Goal: Task Accomplishment & Management: Manage account settings

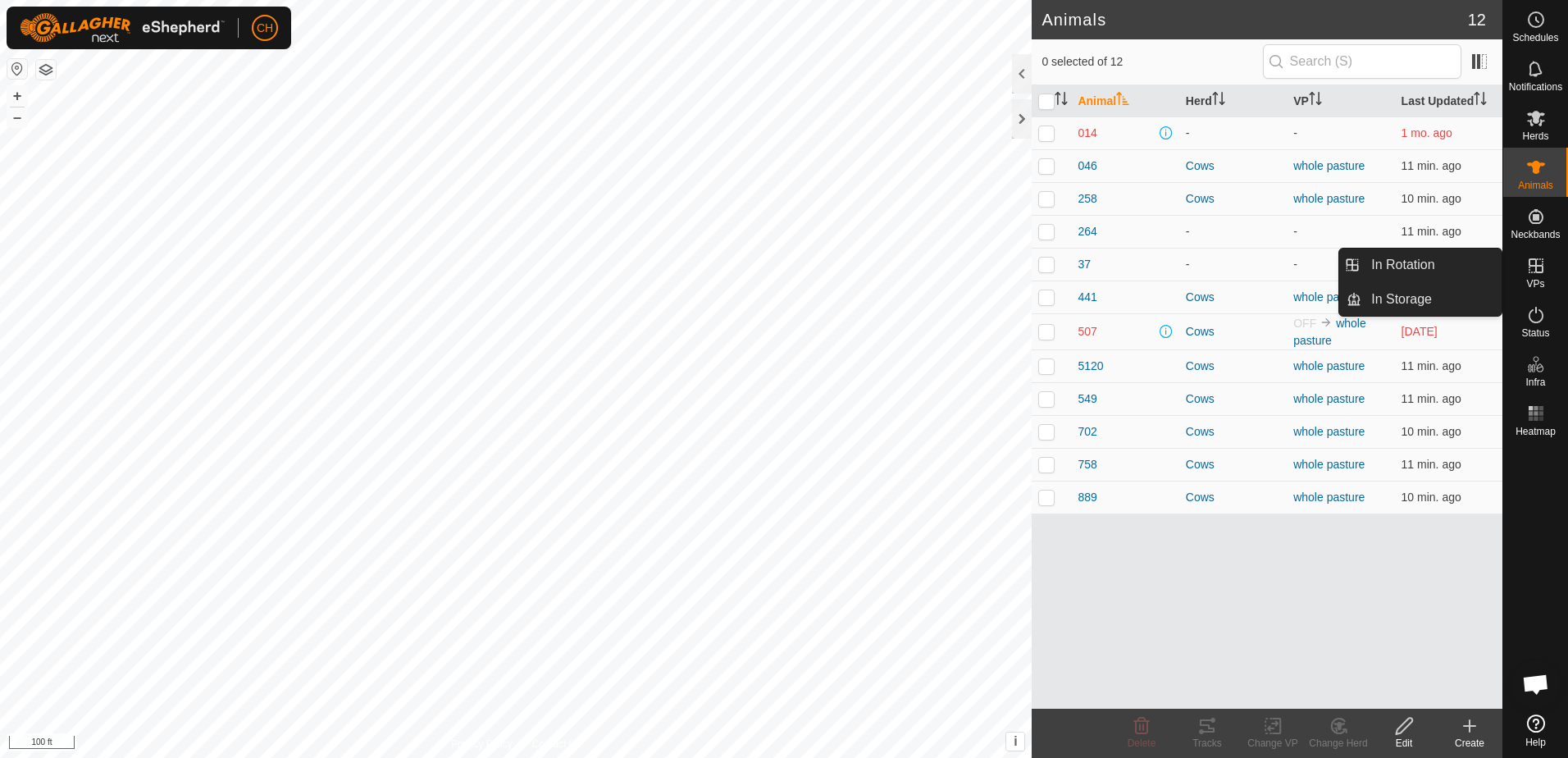
click at [1536, 274] on icon at bounding box center [1536, 266] width 19 height 19
click at [1434, 270] on link "In Rotation" at bounding box center [1431, 264] width 140 height 33
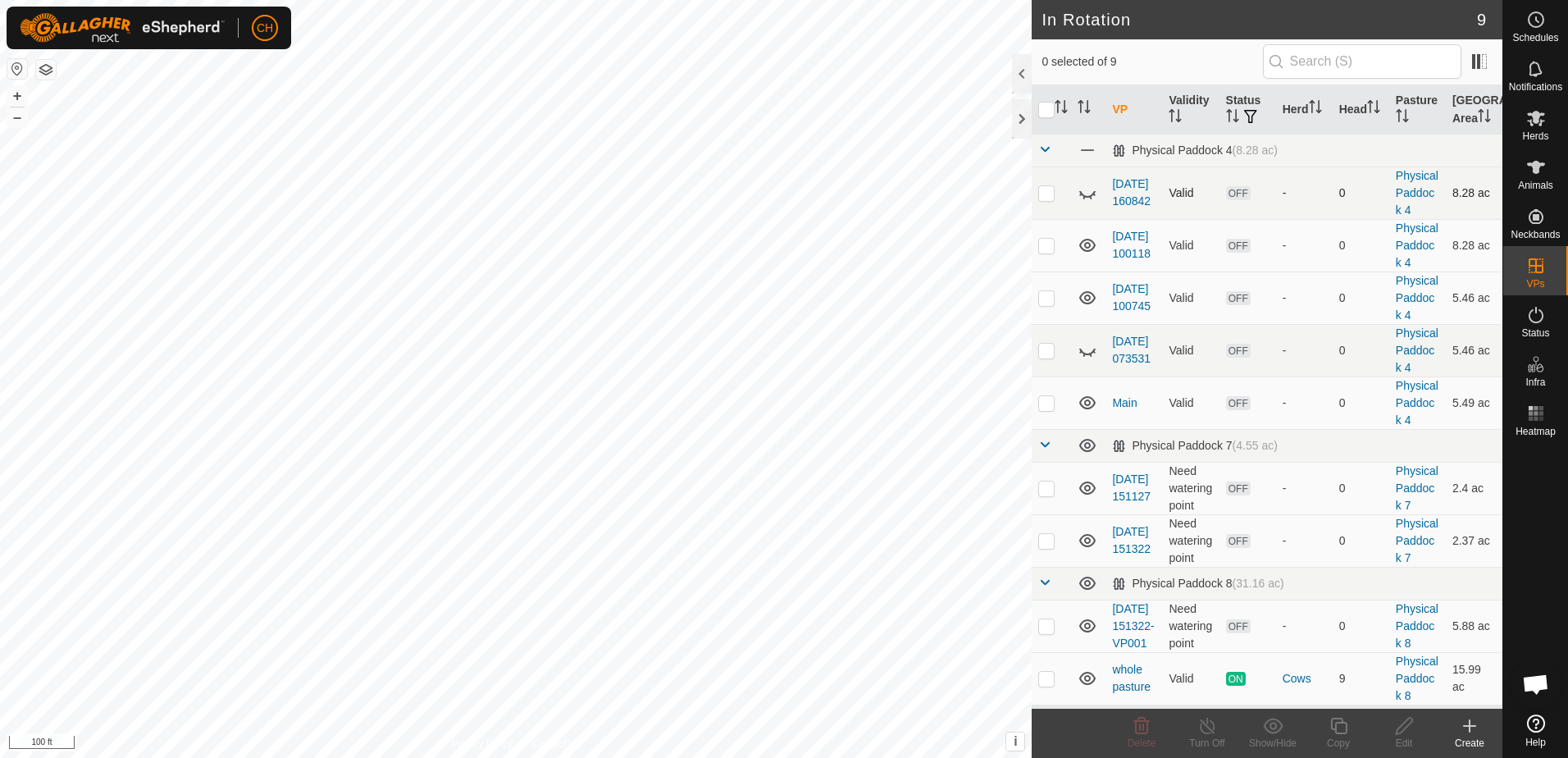
click at [1047, 199] on p-checkbox at bounding box center [1047, 192] width 17 height 13
click at [1050, 199] on p-checkbox at bounding box center [1047, 192] width 17 height 13
click at [1090, 203] on icon at bounding box center [1088, 193] width 19 height 19
click at [1090, 199] on icon at bounding box center [1087, 192] width 17 height 13
click at [1088, 200] on icon at bounding box center [1088, 193] width 19 height 19
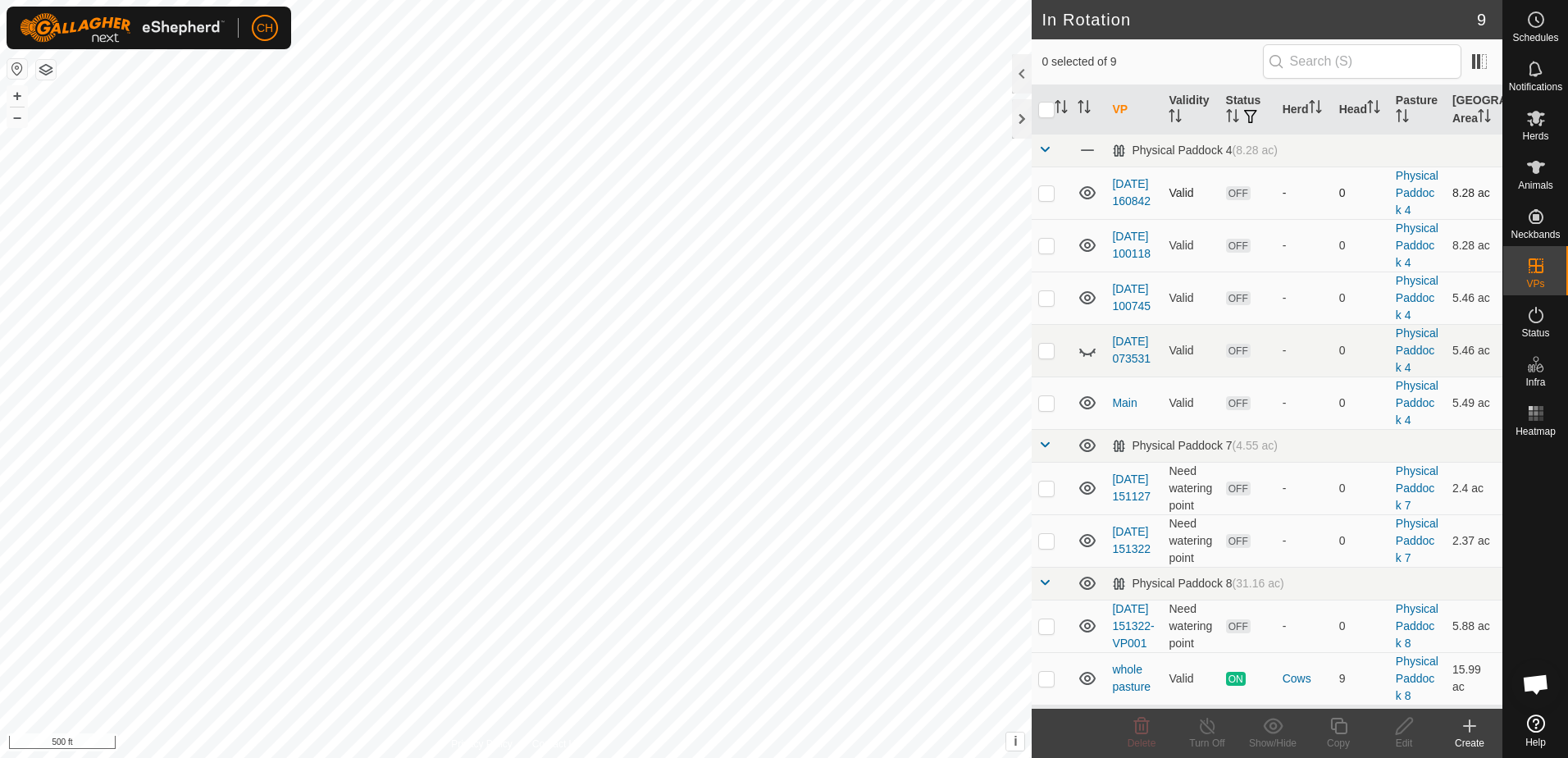
click at [1088, 200] on icon at bounding box center [1088, 193] width 19 height 19
click at [1088, 183] on td at bounding box center [1088, 193] width 34 height 53
click at [1080, 202] on icon at bounding box center [1088, 193] width 19 height 19
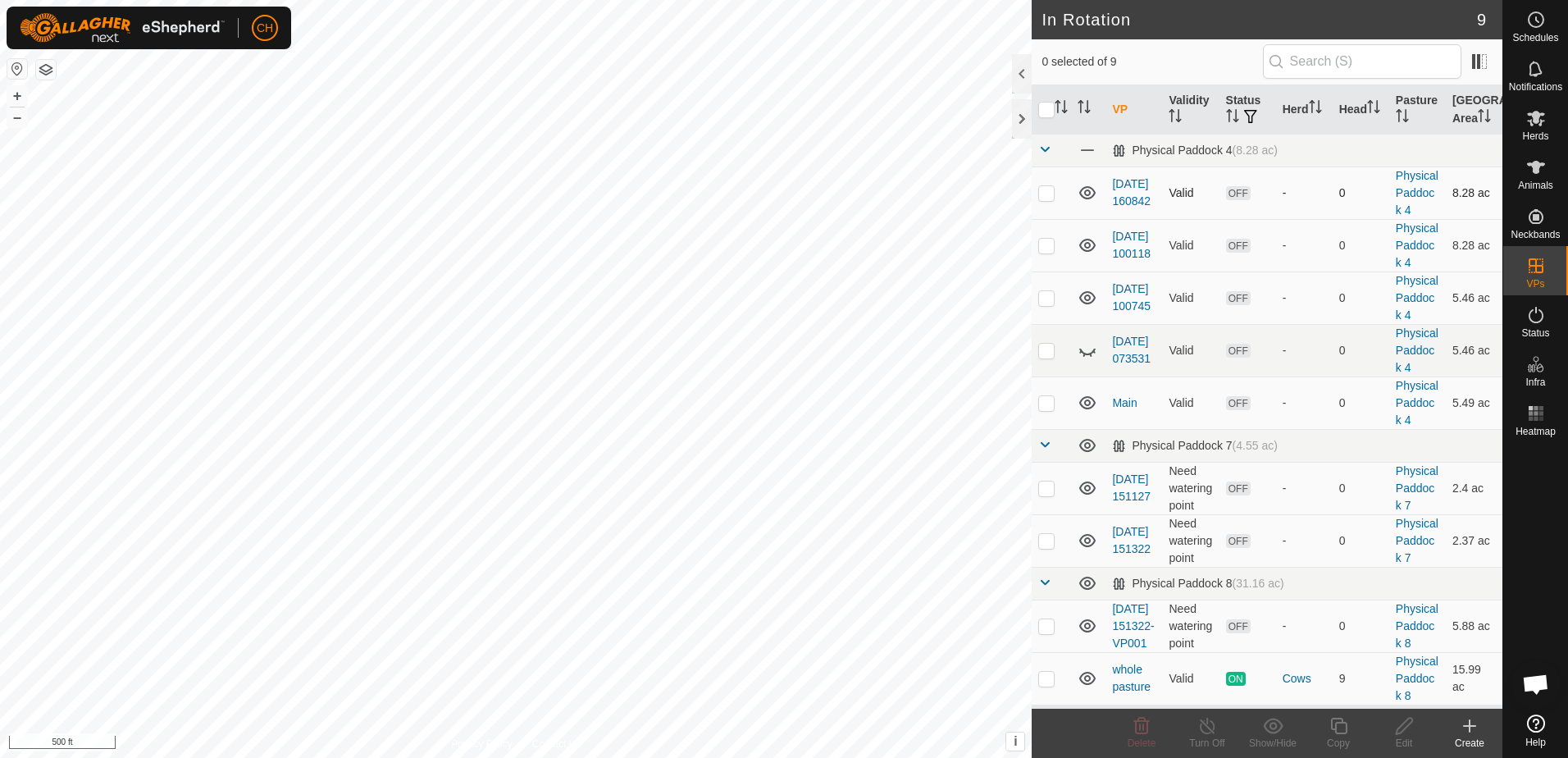
click at [1091, 183] on td at bounding box center [1088, 193] width 34 height 53
click at [1286, 219] on td "-" at bounding box center [1305, 193] width 56 height 53
click at [1046, 198] on p-checkbox at bounding box center [1047, 192] width 17 height 13
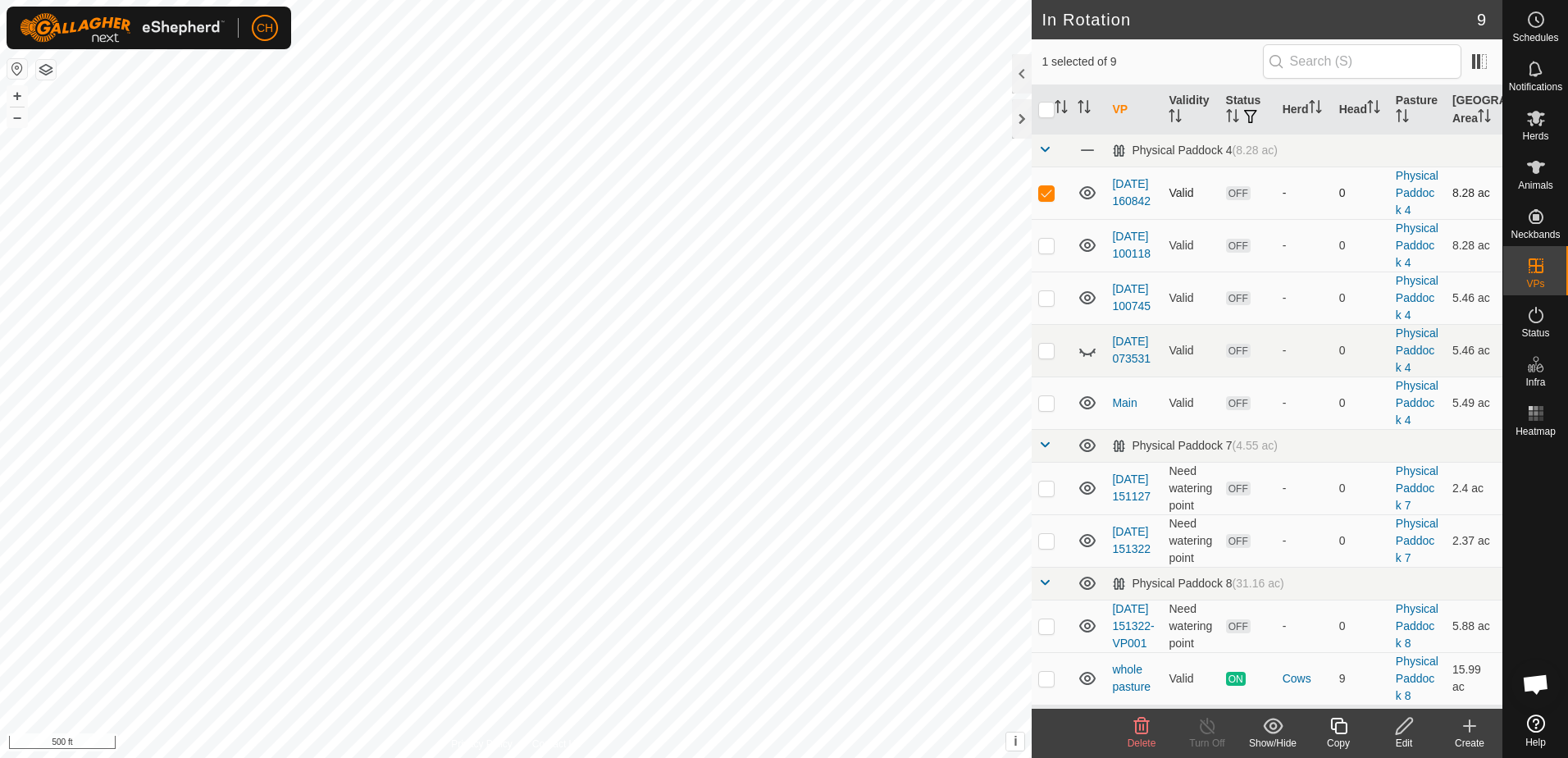
checkbox input "false"
click at [1051, 252] on p-checkbox at bounding box center [1047, 245] width 17 height 13
checkbox input "false"
click at [1050, 304] on p-checkbox at bounding box center [1047, 298] width 17 height 13
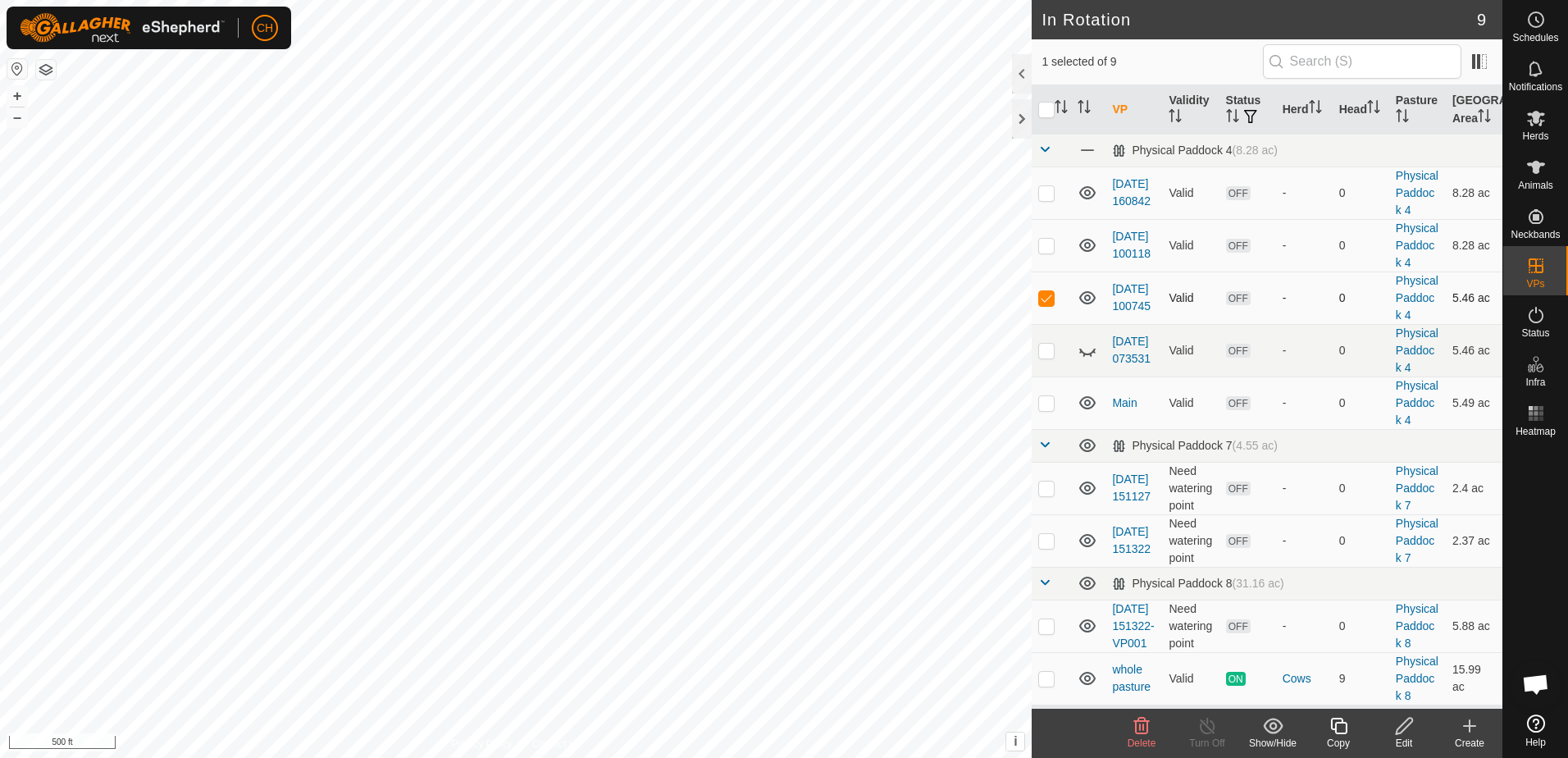
click at [1050, 304] on p-checkbox at bounding box center [1047, 298] width 17 height 13
checkbox input "false"
click at [1045, 357] on p-checkbox at bounding box center [1047, 350] width 17 height 13
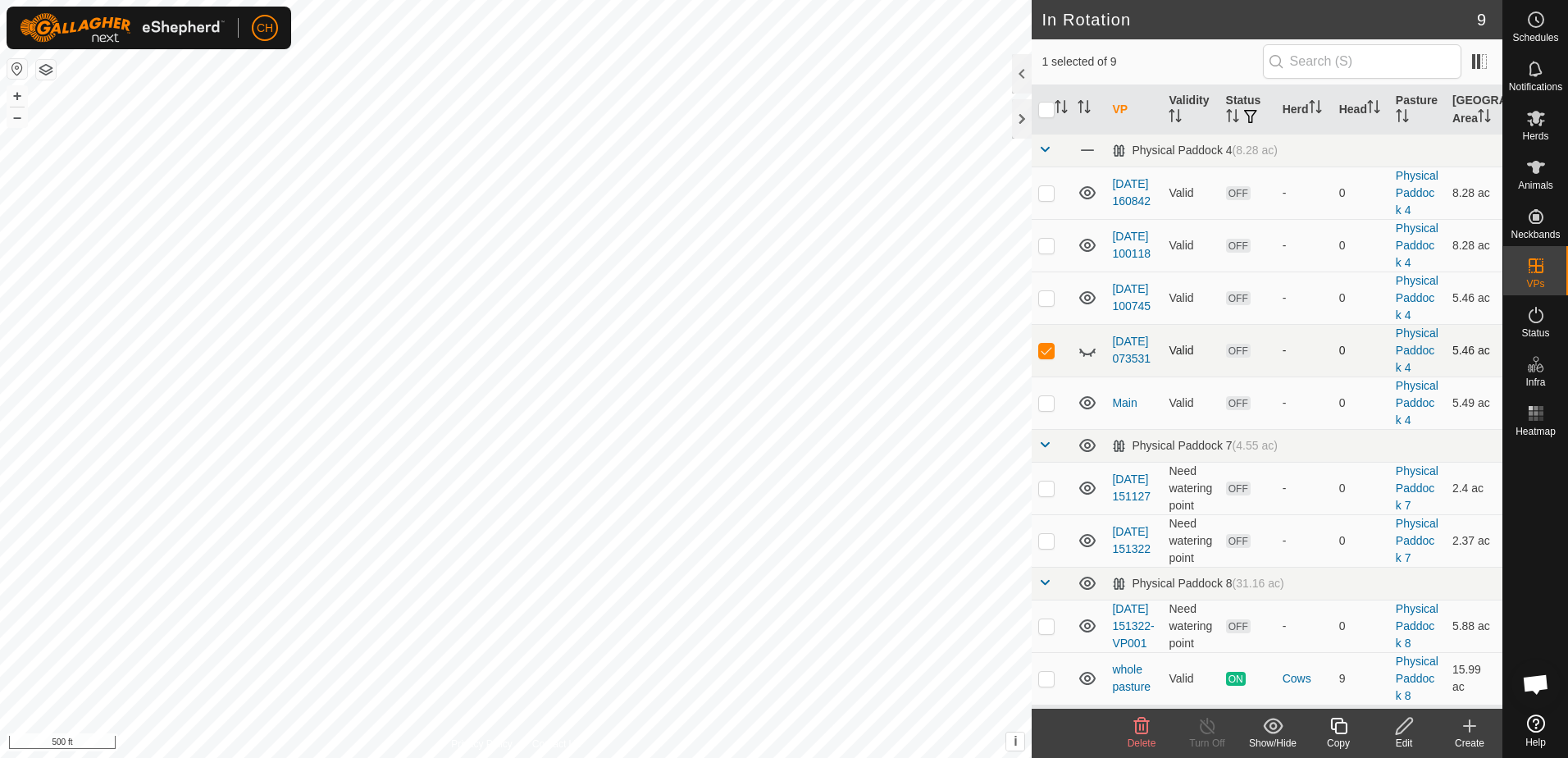
click at [1045, 357] on p-checkbox at bounding box center [1047, 350] width 17 height 13
checkbox input "false"
click at [1052, 410] on p-checkbox at bounding box center [1047, 403] width 17 height 13
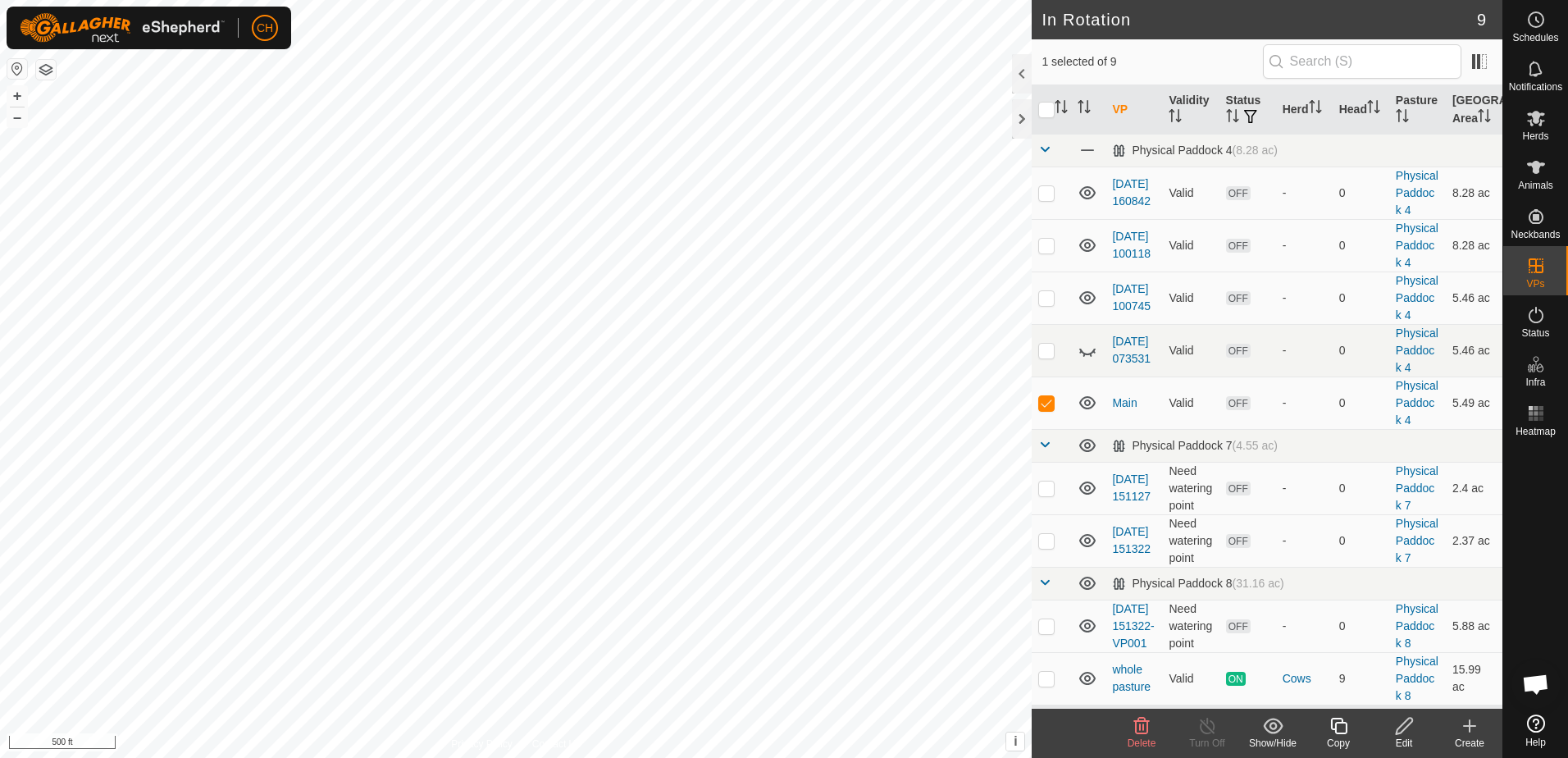
click at [1139, 727] on icon at bounding box center [1143, 726] width 16 height 17
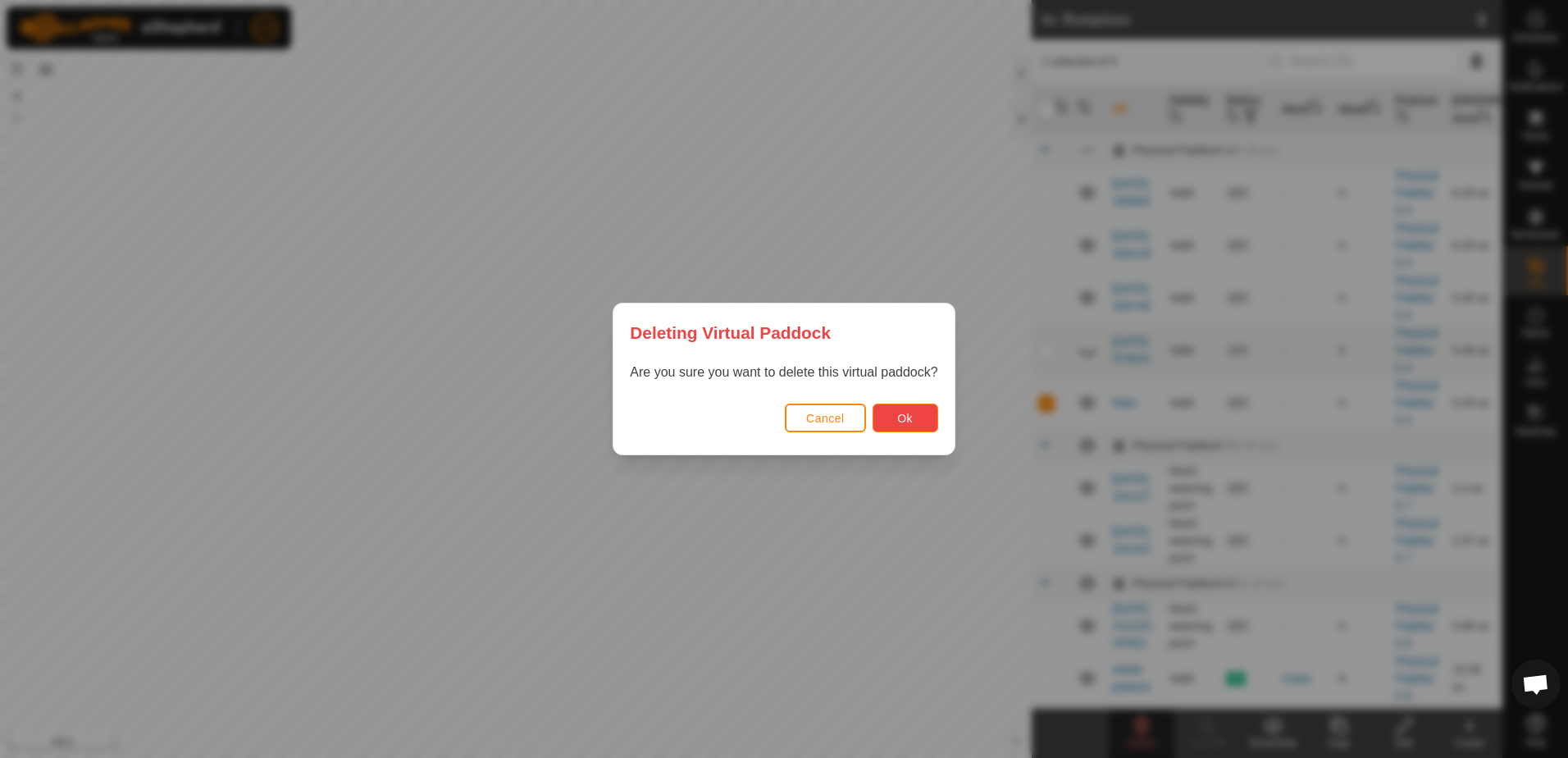
click at [916, 424] on button "Ok" at bounding box center [906, 418] width 65 height 29
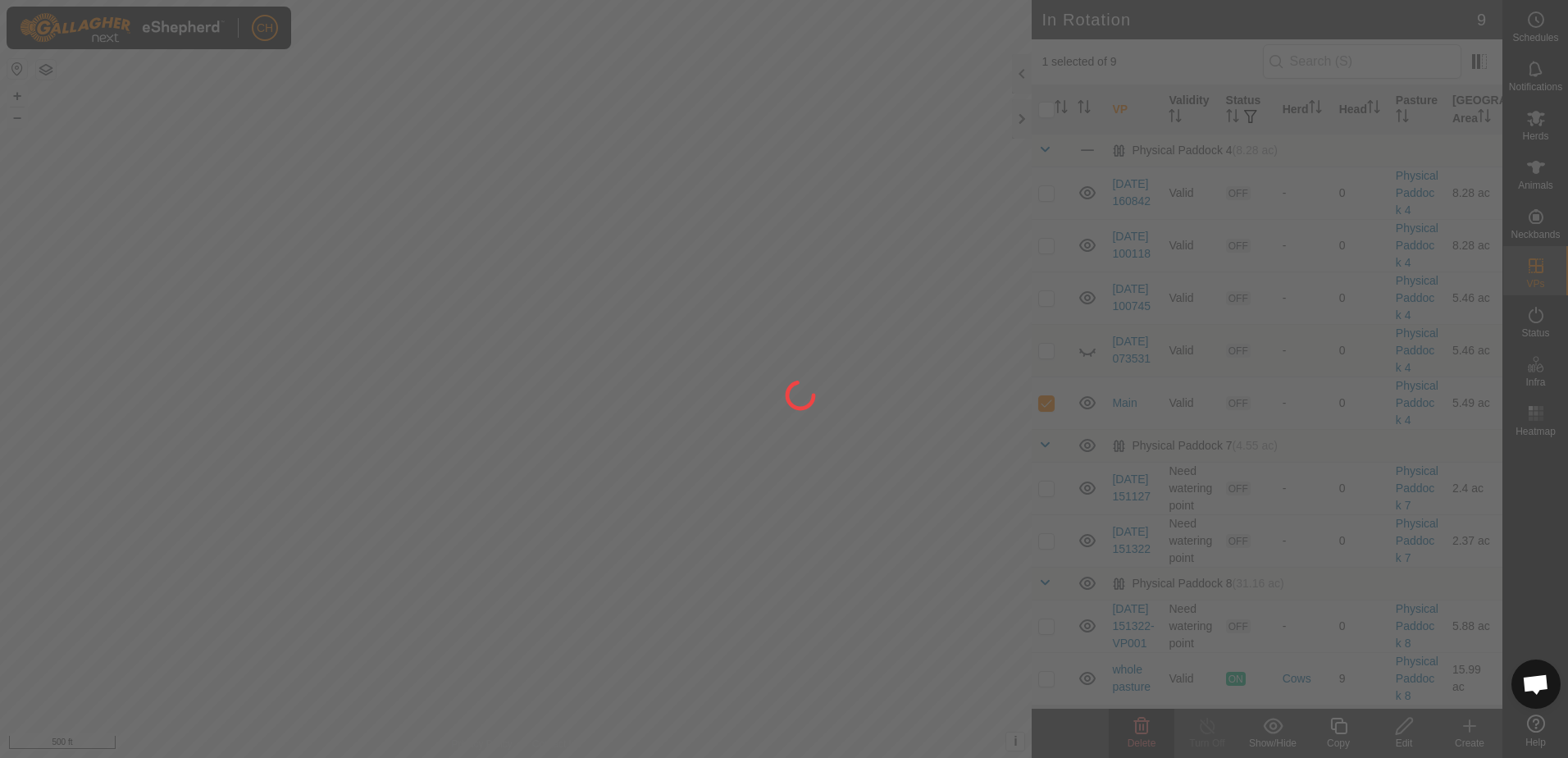
checkbox input "false"
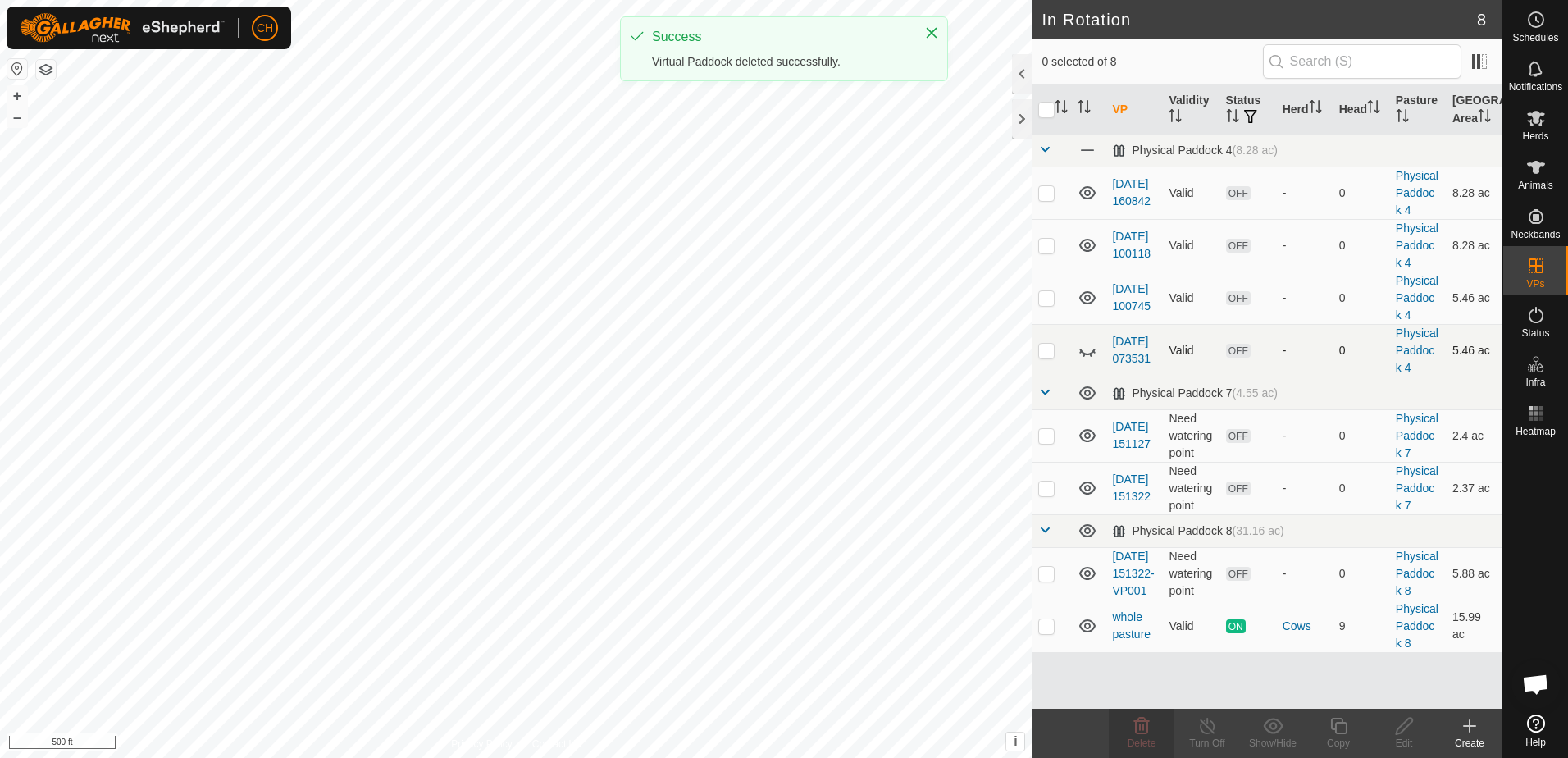
click at [1040, 357] on p-checkbox at bounding box center [1047, 350] width 17 height 13
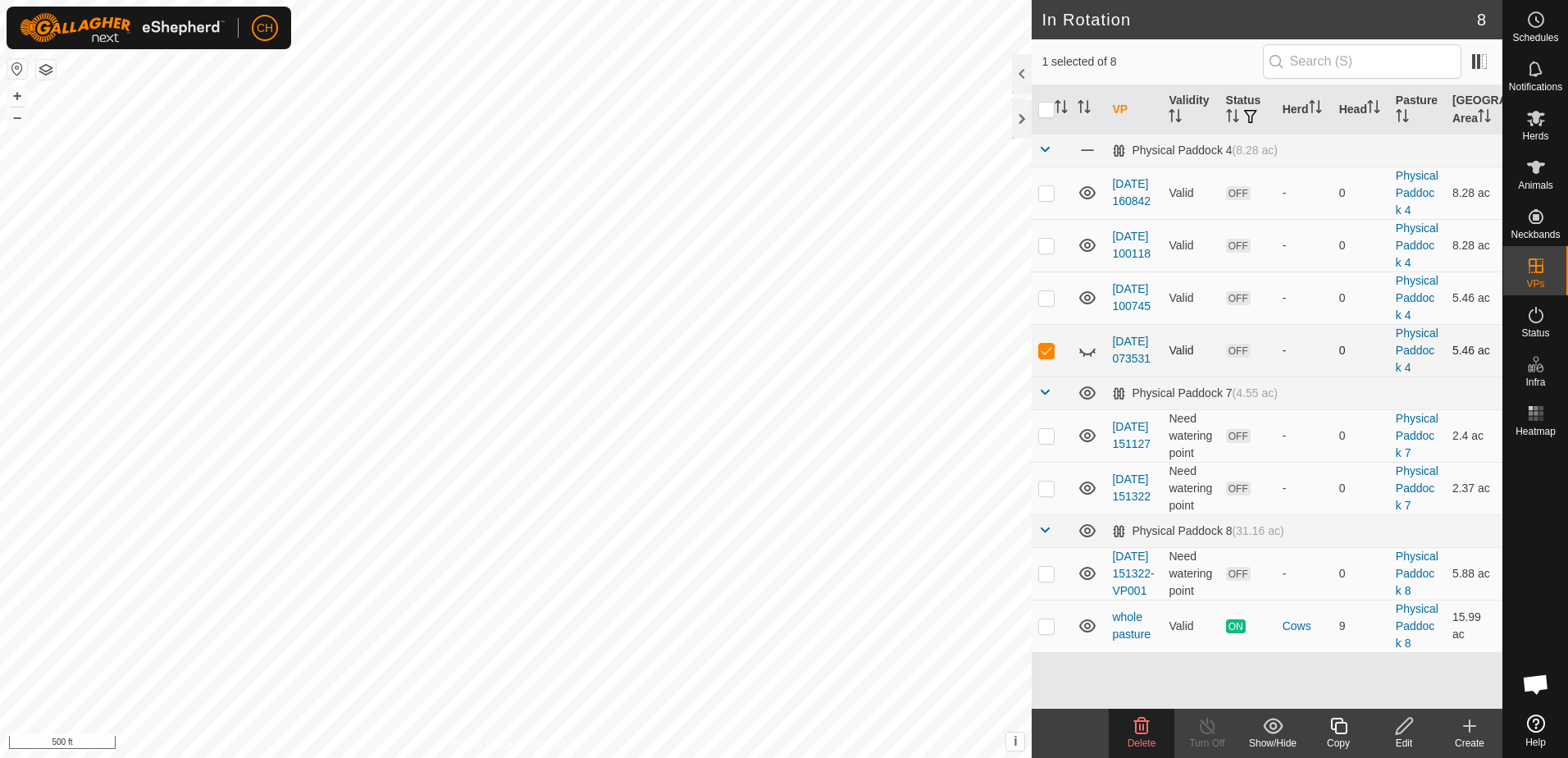
click at [1045, 357] on p-checkbox at bounding box center [1047, 350] width 17 height 13
checkbox input "false"
click at [1051, 433] on p-checkbox at bounding box center [1047, 435] width 17 height 13
checkbox input "true"
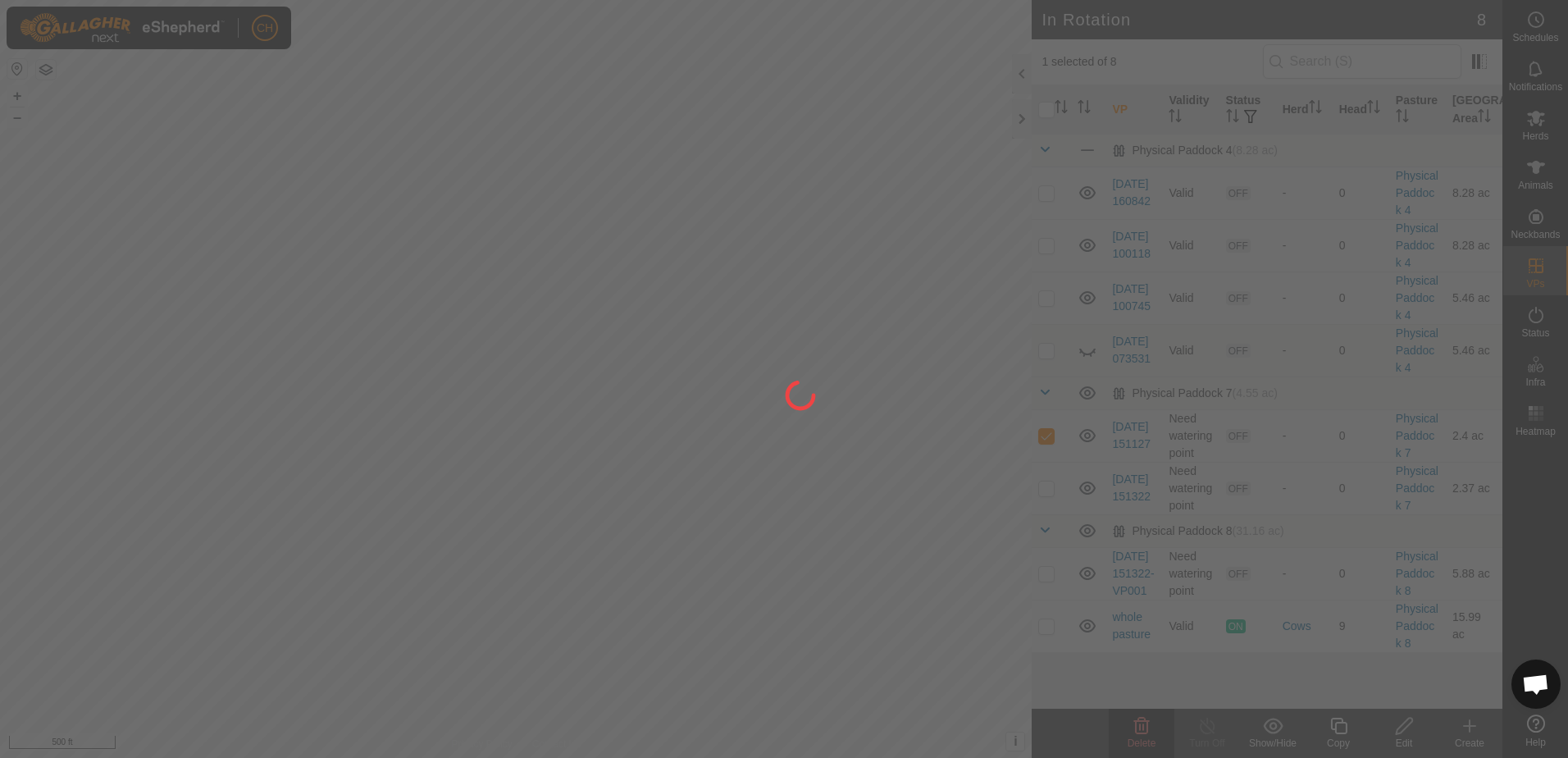
click at [1137, 727] on div at bounding box center [784, 379] width 1568 height 758
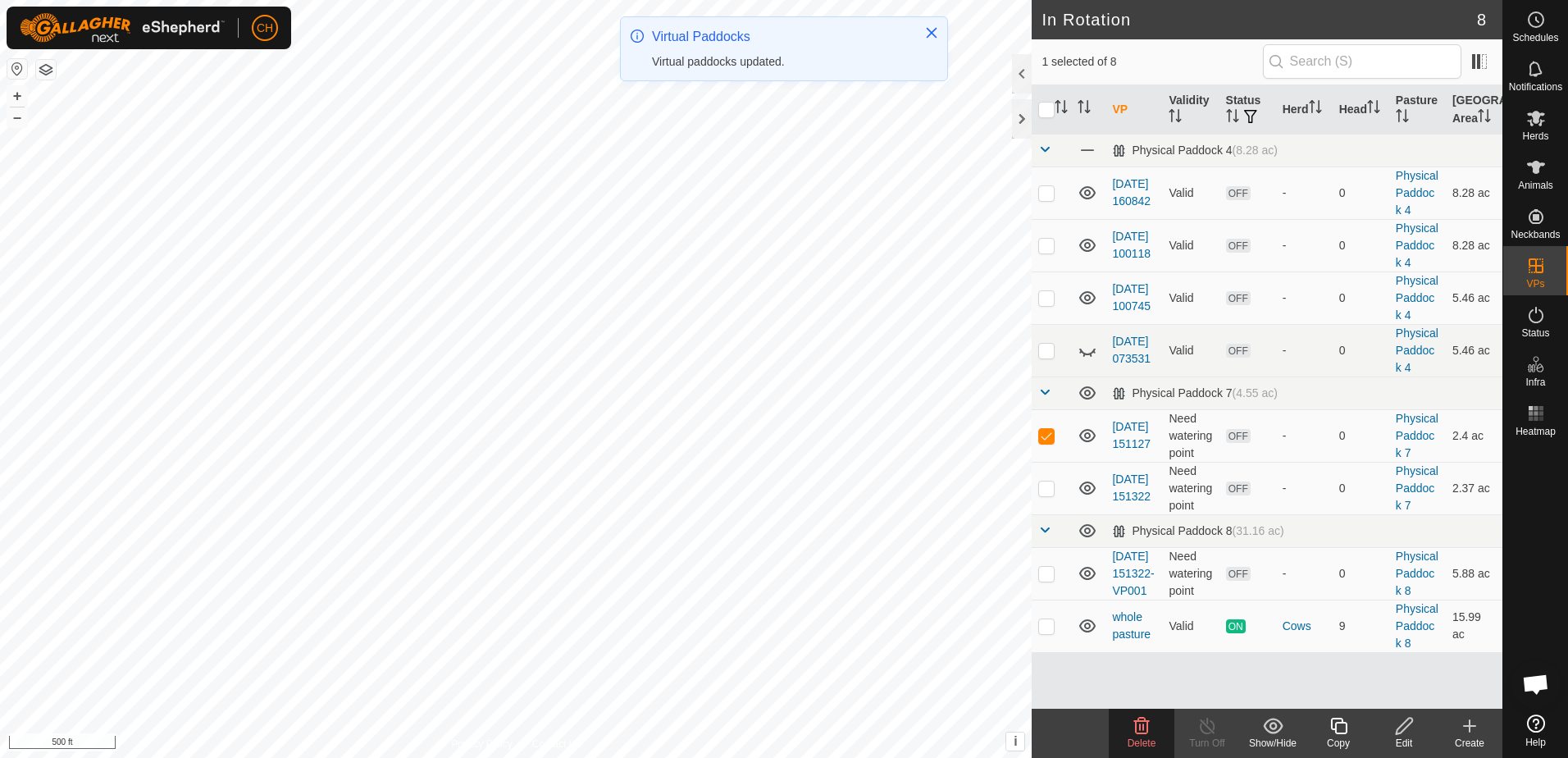
scroll to position [0, 0]
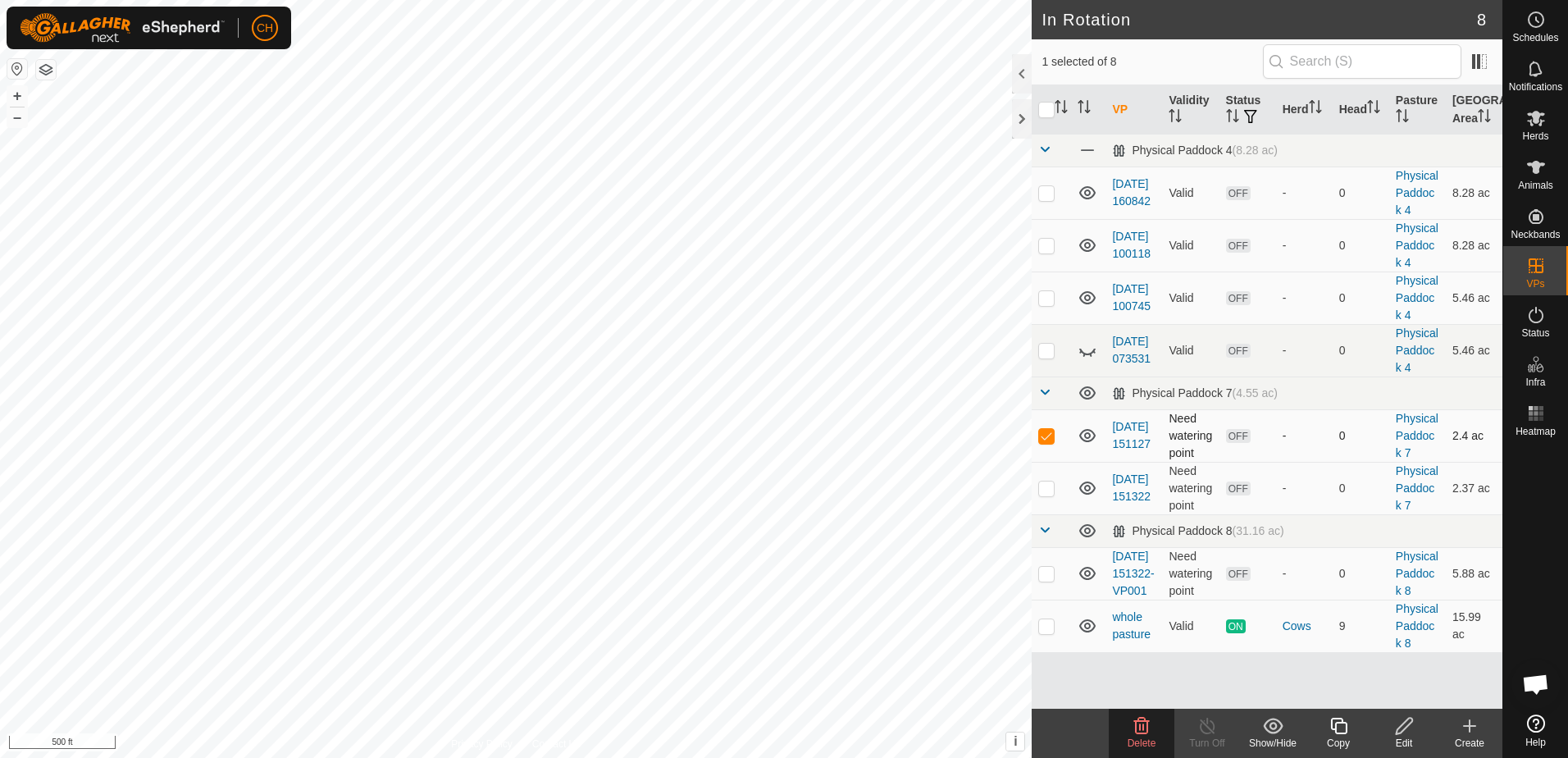
click at [1048, 442] on p-checkbox at bounding box center [1047, 435] width 17 height 13
checkbox input "false"
click at [1048, 494] on p-checkbox at bounding box center [1047, 488] width 17 height 13
checkbox input "true"
click at [1049, 442] on p-checkbox at bounding box center [1047, 435] width 17 height 13
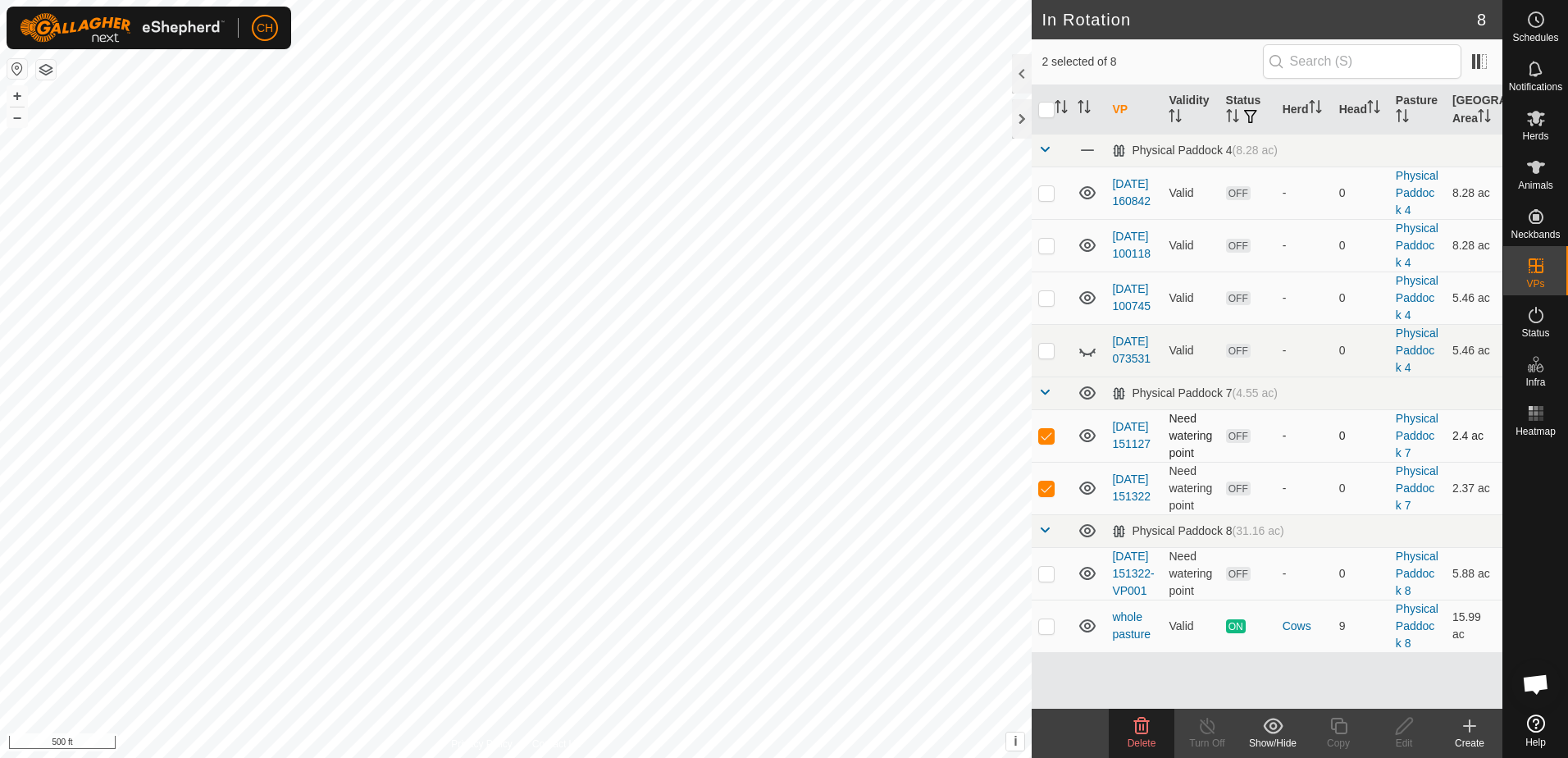
click at [1049, 442] on p-checkbox at bounding box center [1047, 435] width 17 height 13
checkbox input "false"
click at [1043, 515] on td at bounding box center [1051, 488] width 40 height 53
checkbox input "false"
click at [1043, 442] on p-checkbox at bounding box center [1047, 435] width 17 height 13
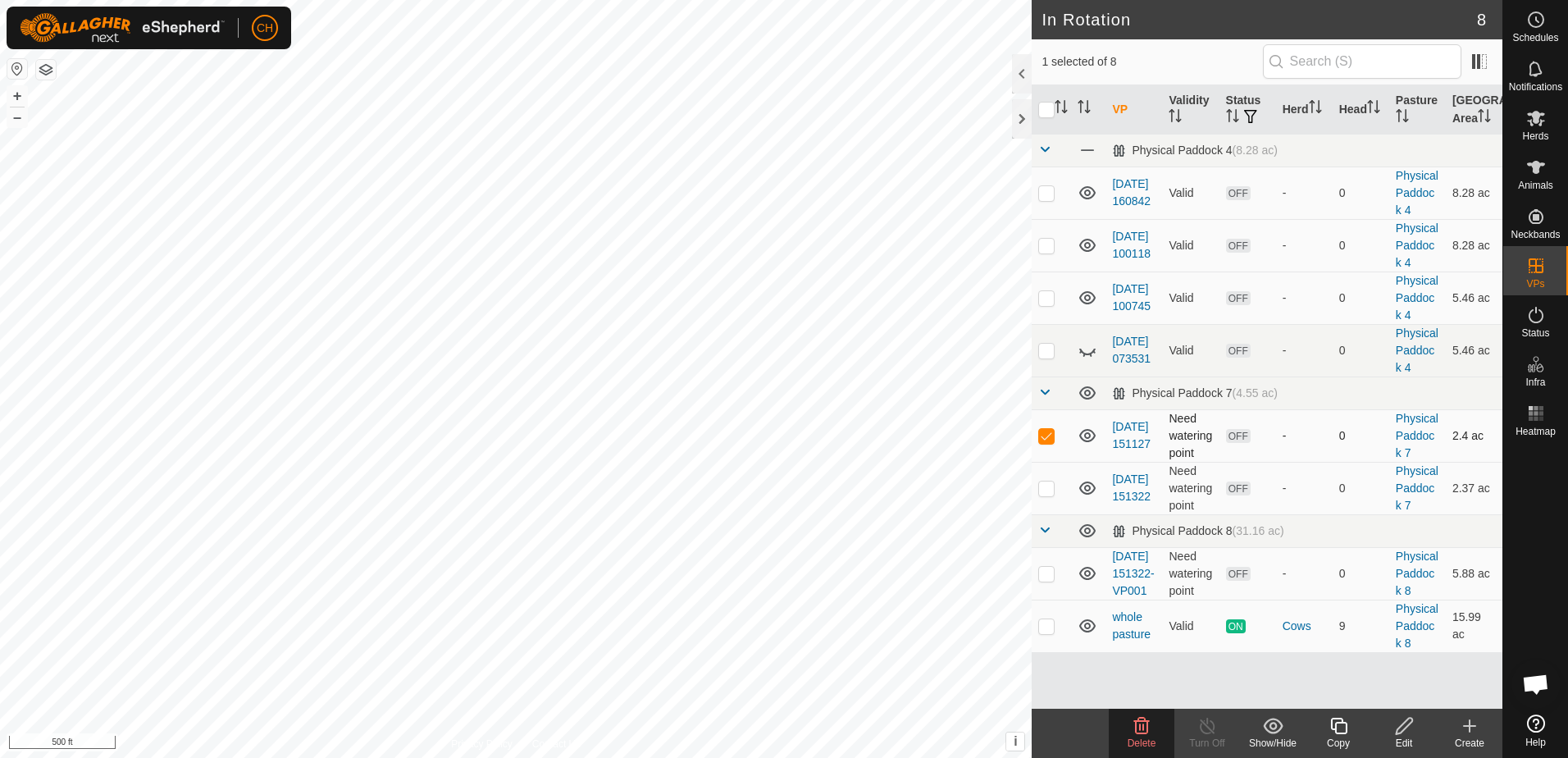
click at [1052, 442] on p-checkbox at bounding box center [1047, 435] width 17 height 13
click at [1048, 442] on p-checkbox at bounding box center [1047, 435] width 17 height 13
click at [1146, 730] on icon at bounding box center [1142, 726] width 19 height 19
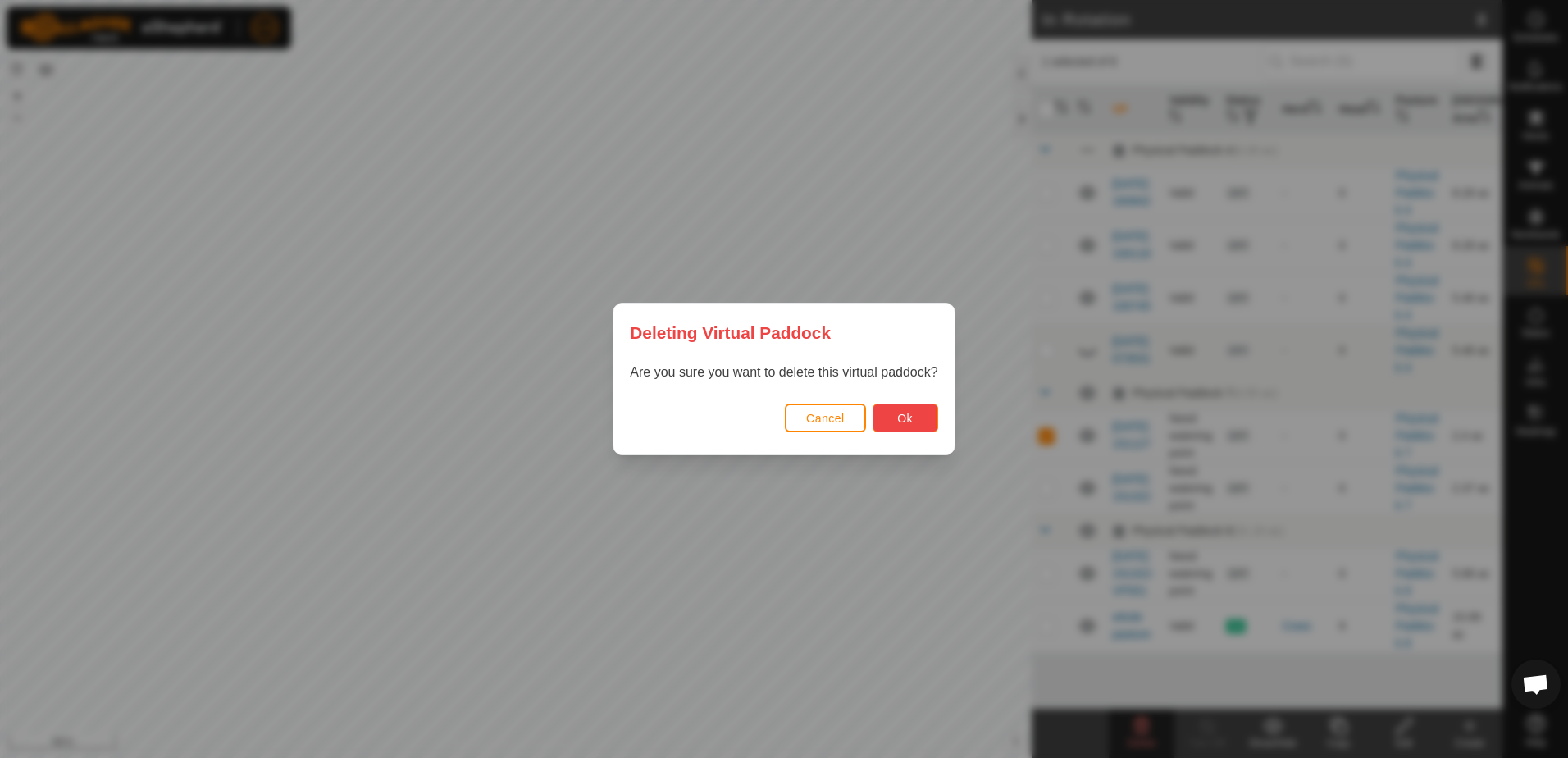
click at [906, 415] on span "Ok" at bounding box center [906, 418] width 16 height 13
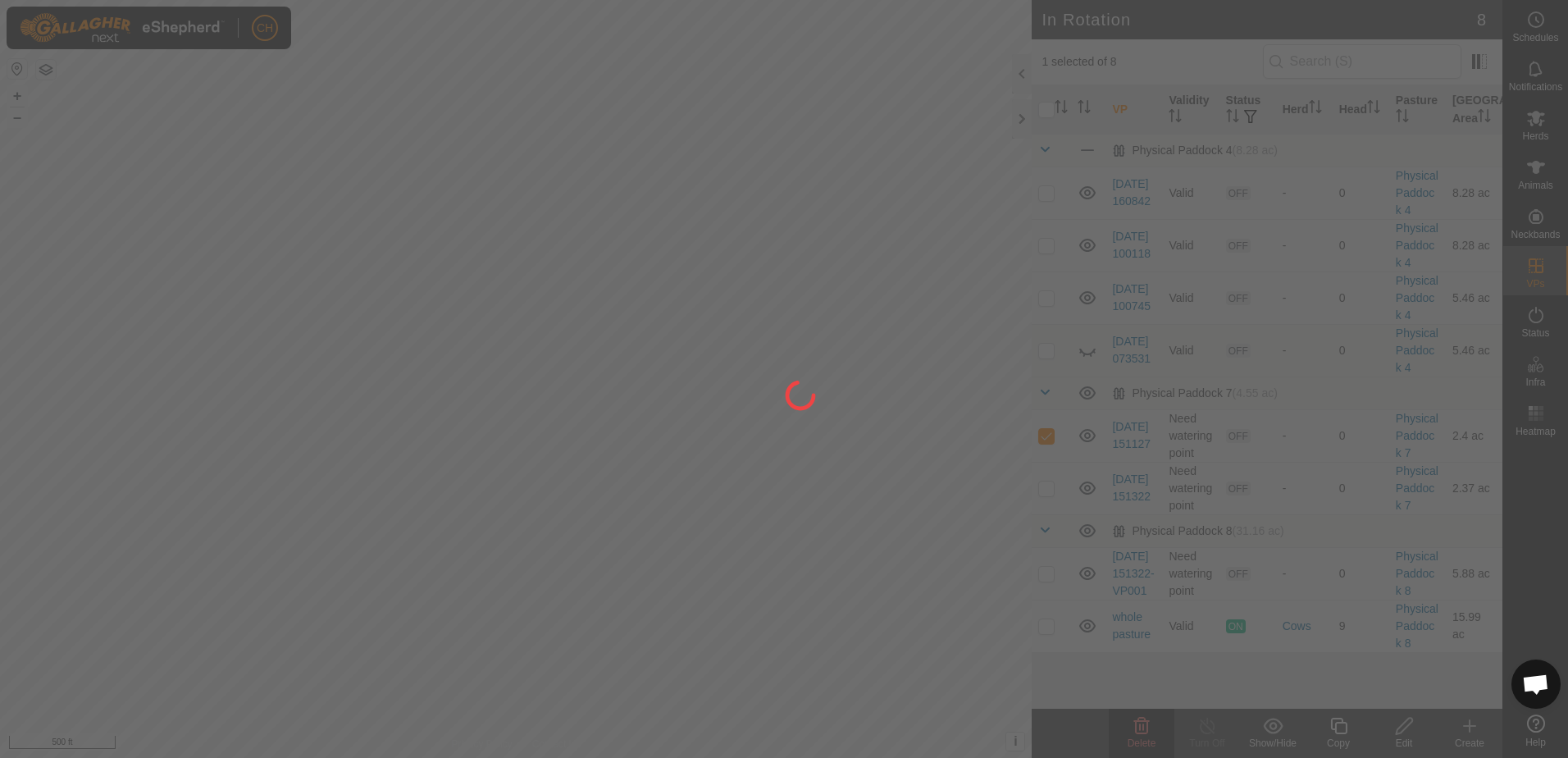
checkbox input "false"
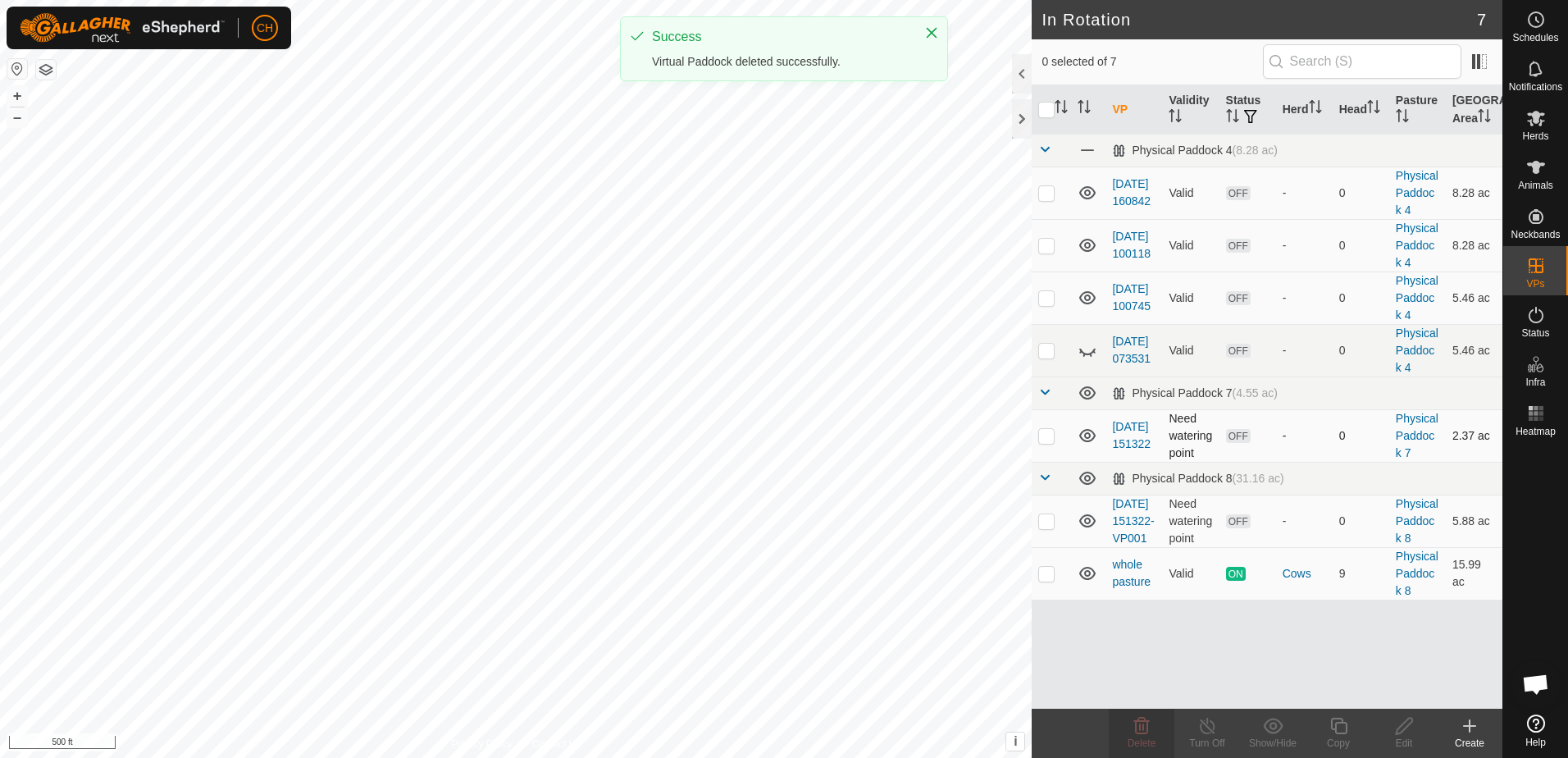
click at [1042, 442] on p-checkbox at bounding box center [1047, 435] width 17 height 13
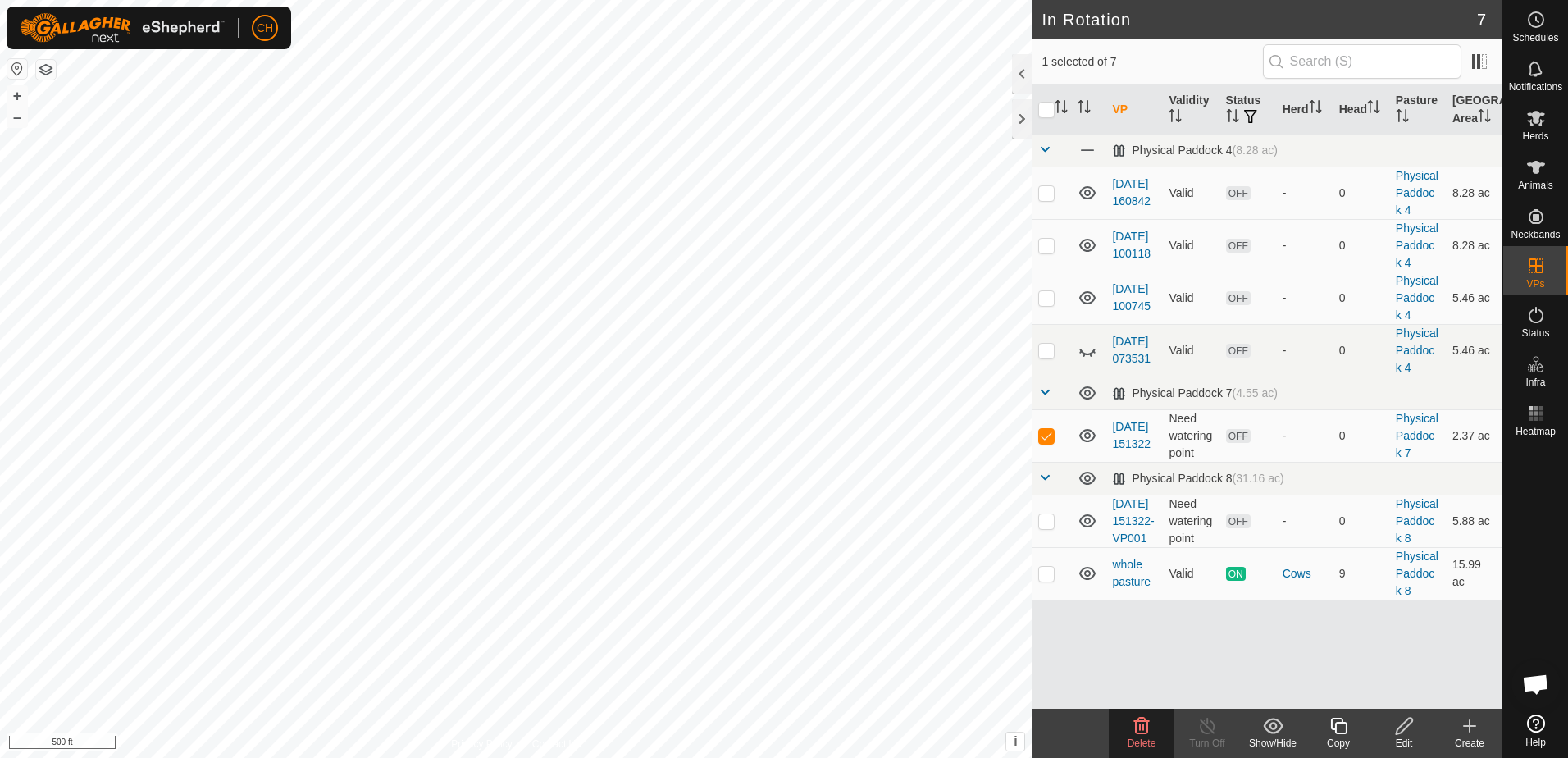
click at [1147, 725] on icon at bounding box center [1143, 726] width 16 height 17
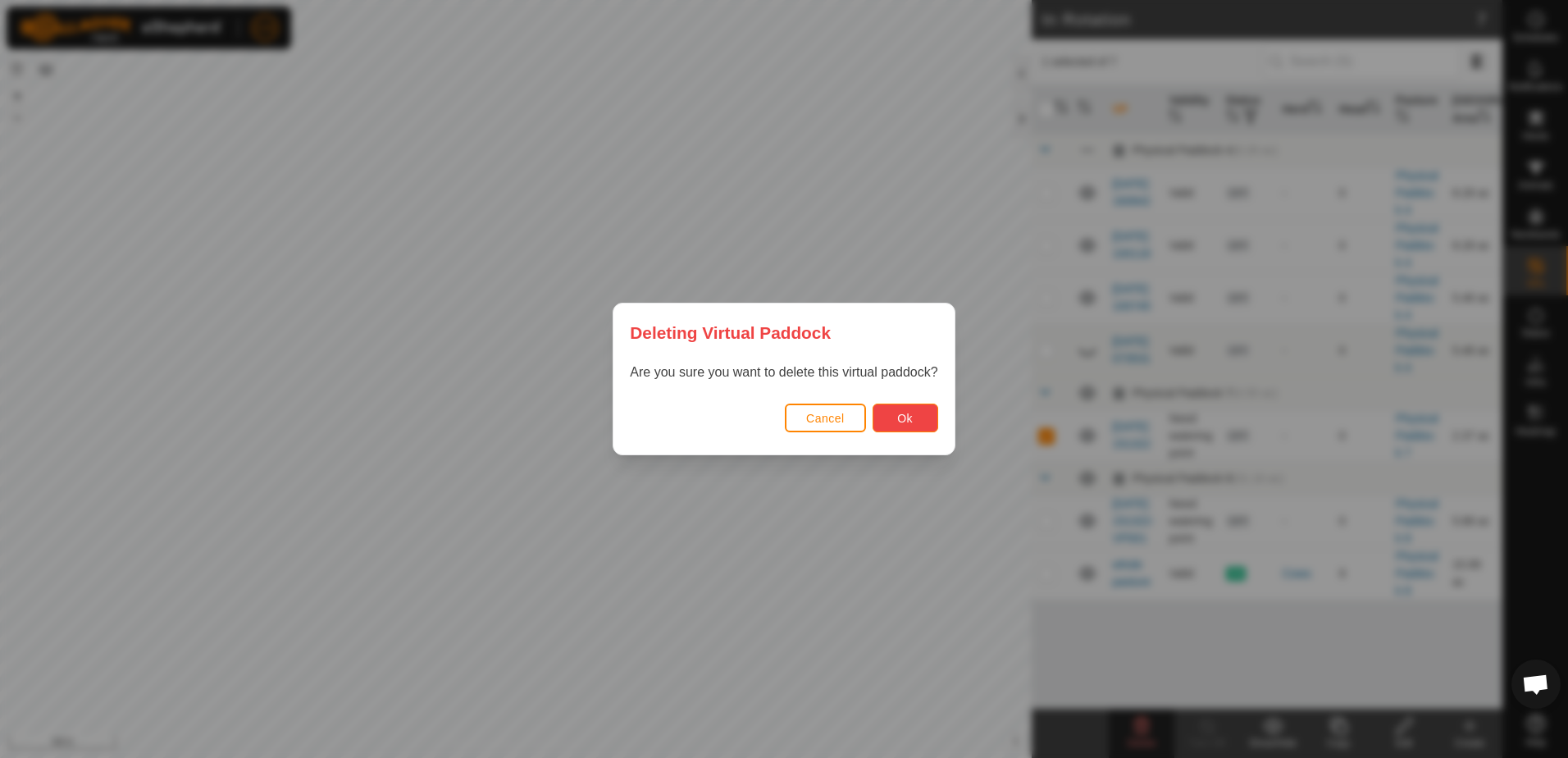
click at [906, 412] on span "Ok" at bounding box center [906, 418] width 16 height 13
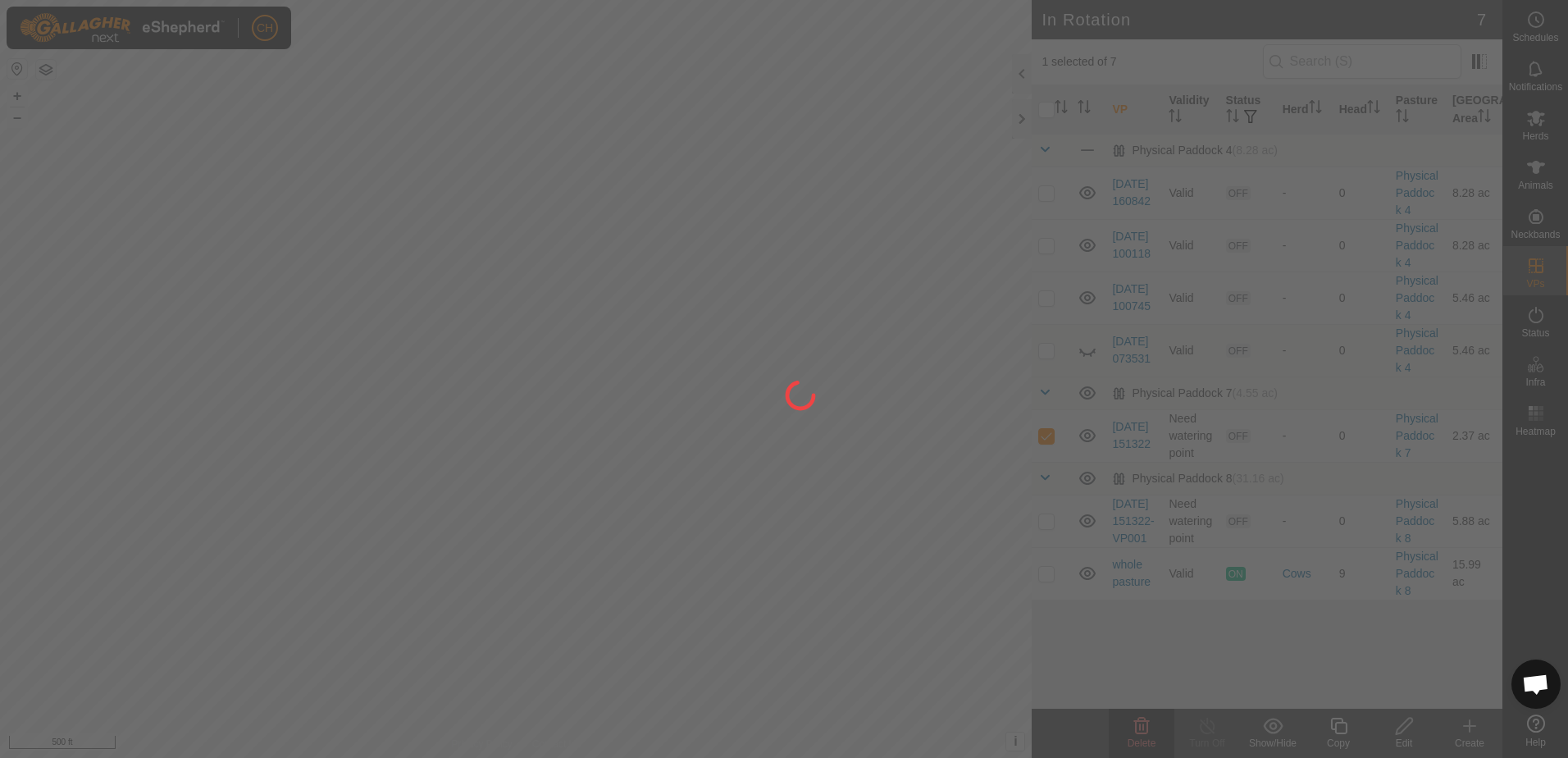
checkbox input "false"
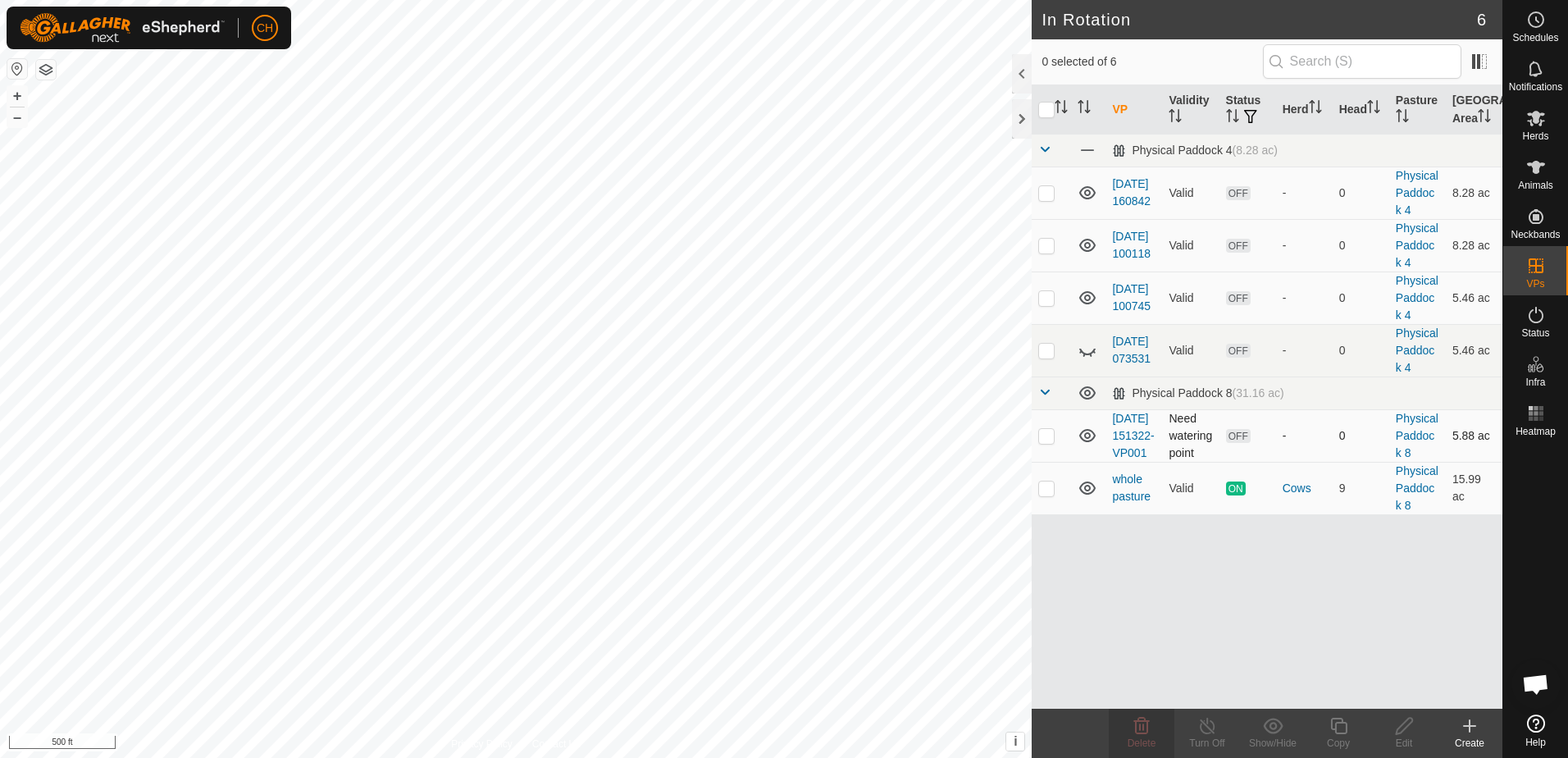
click at [1054, 442] on p-checkbox at bounding box center [1047, 435] width 17 height 13
click at [1149, 737] on div "Delete" at bounding box center [1142, 743] width 65 height 15
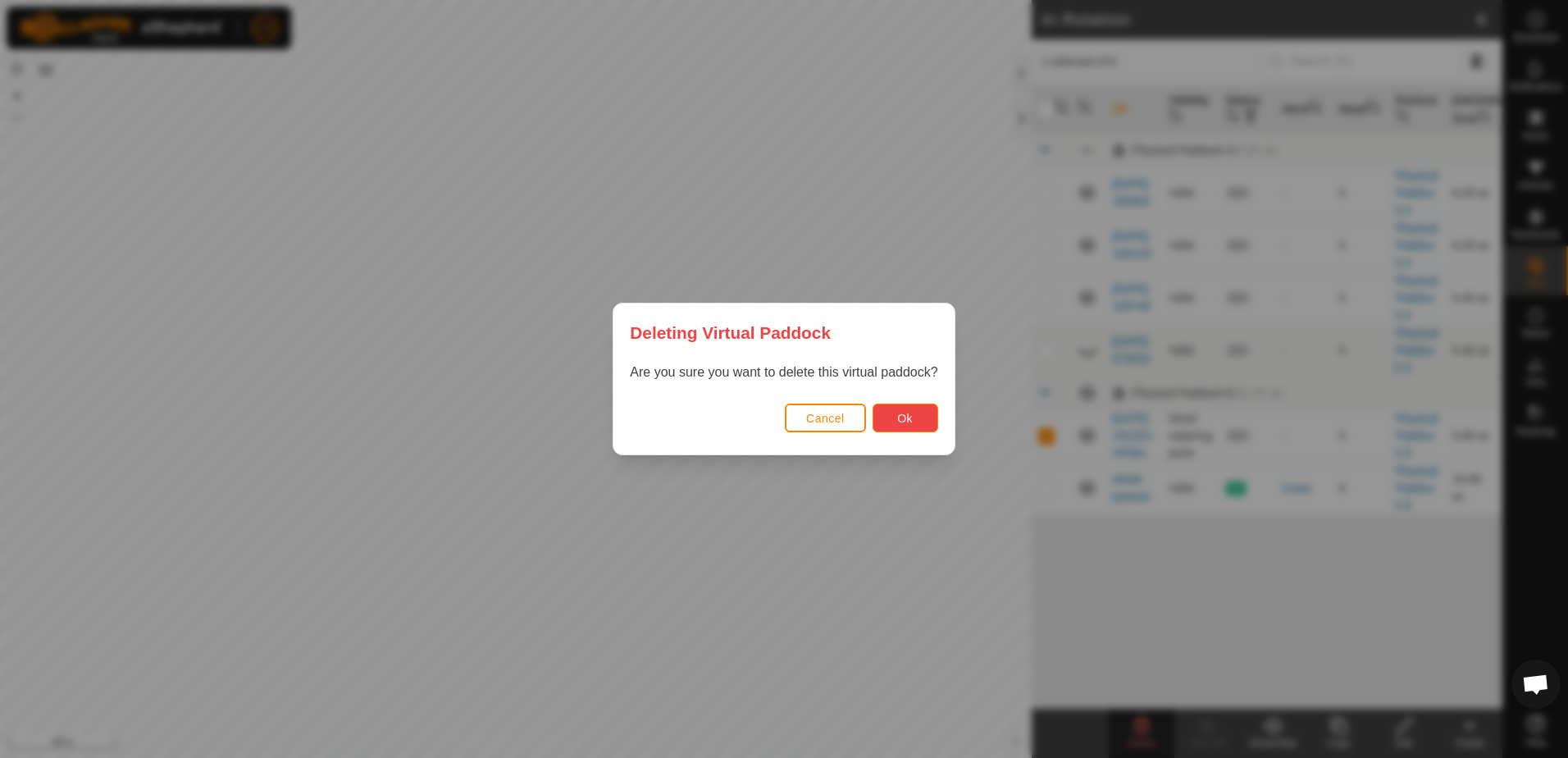
click at [921, 420] on button "Ok" at bounding box center [906, 418] width 65 height 29
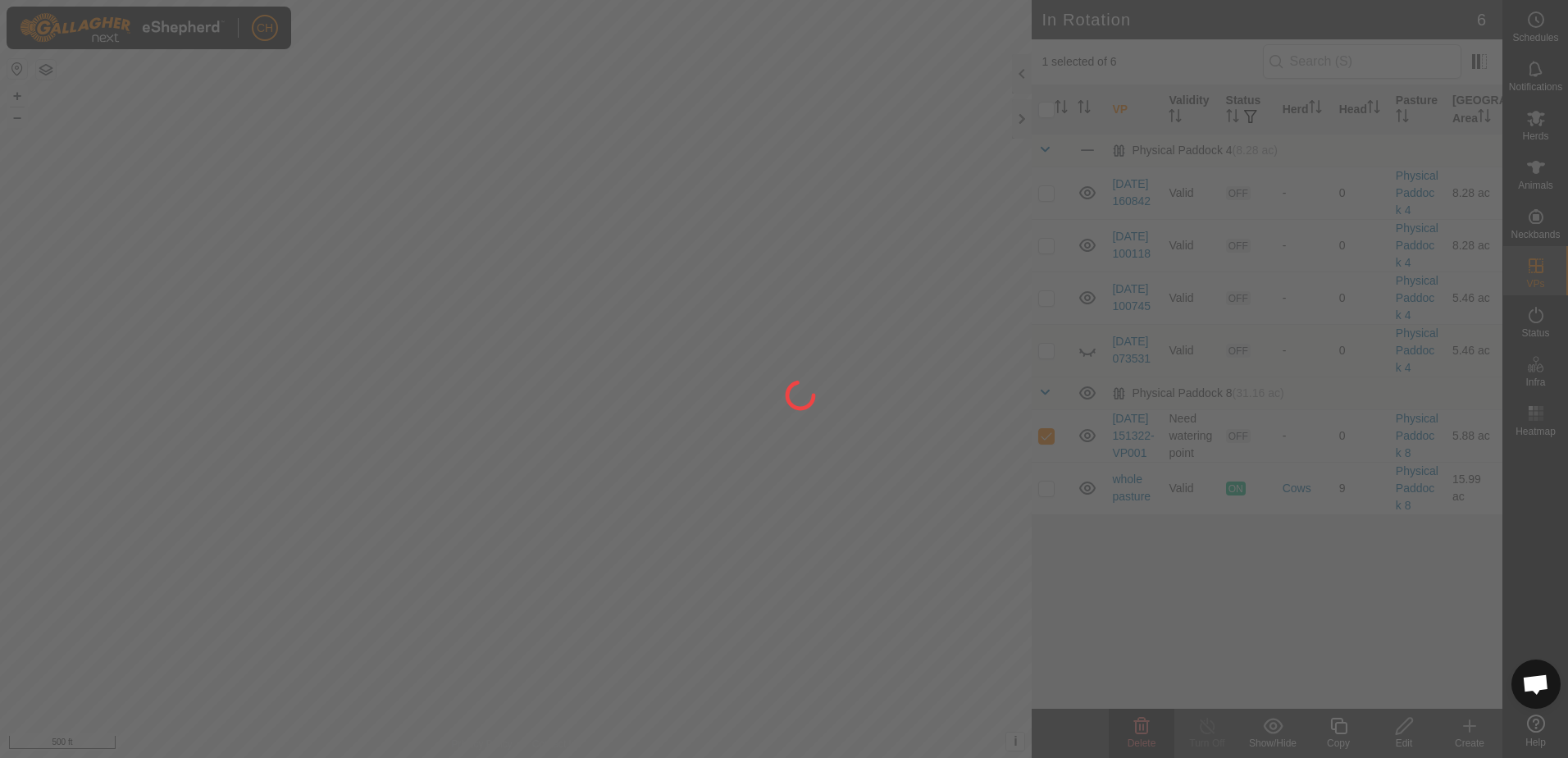
checkbox input "false"
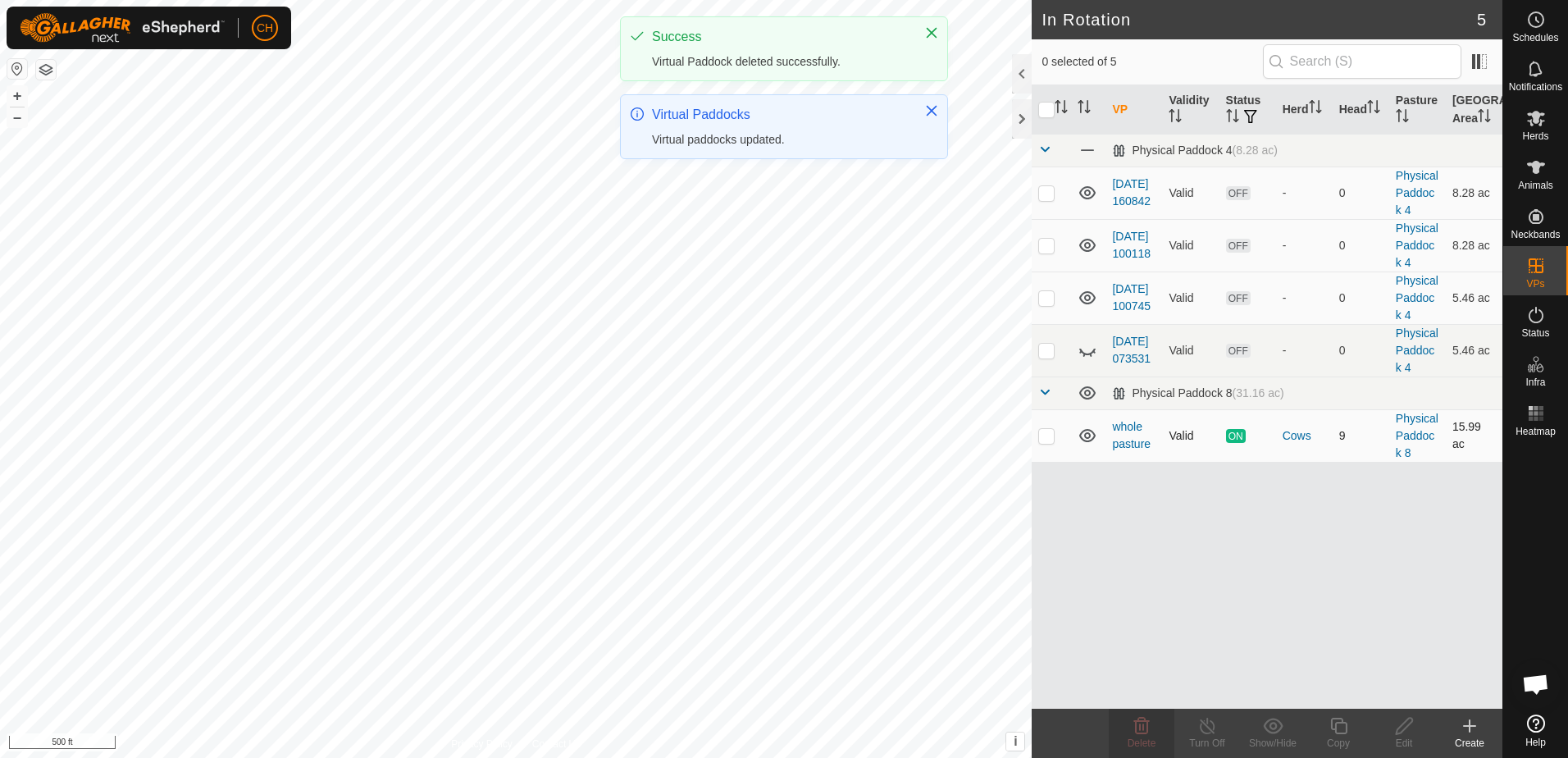
click at [1051, 433] on p-checkbox at bounding box center [1047, 435] width 17 height 13
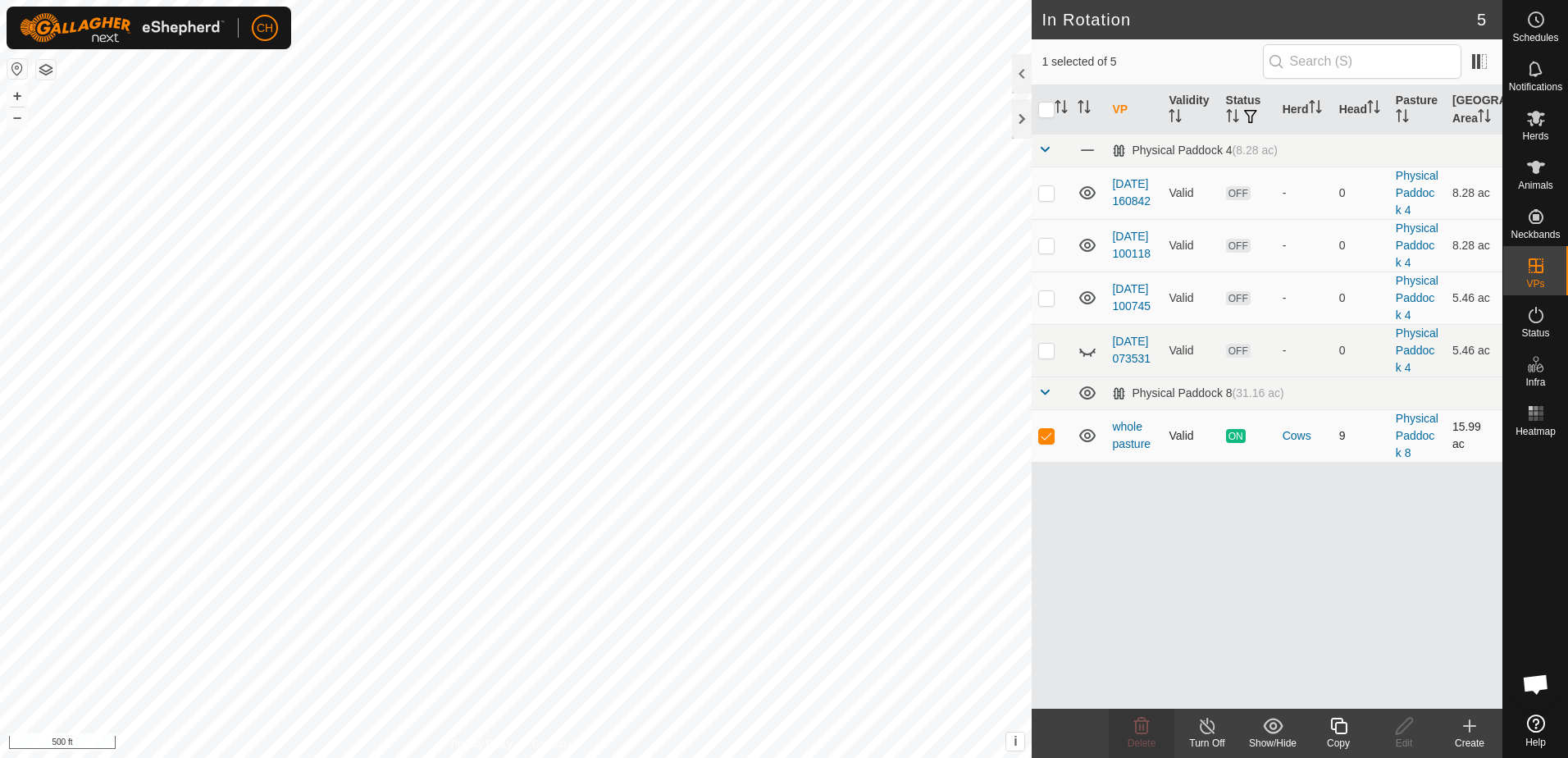
click at [1049, 439] on p-checkbox at bounding box center [1047, 435] width 17 height 13
checkbox input "false"
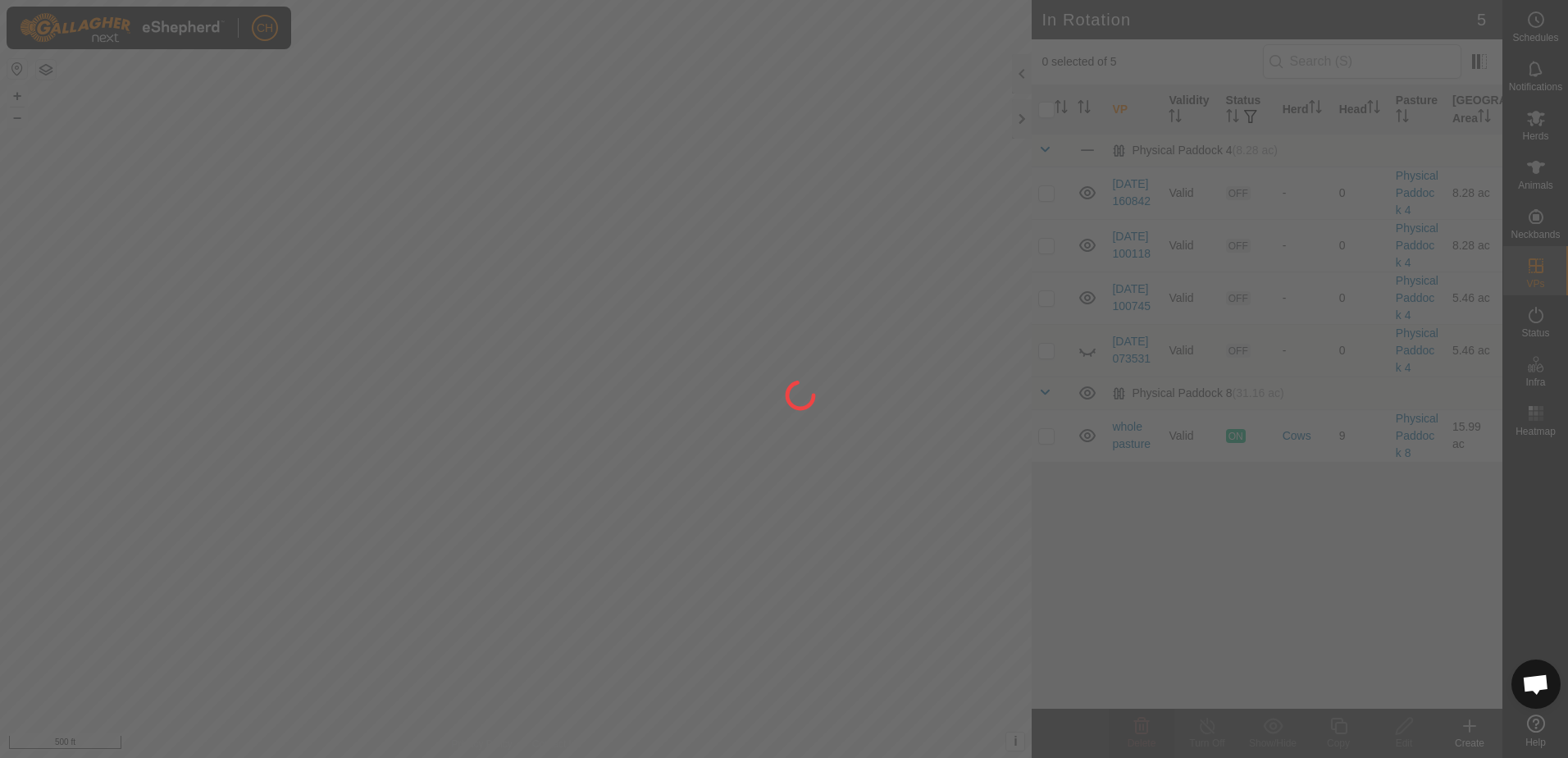
drag, startPoint x: 797, startPoint y: 337, endPoint x: 797, endPoint y: 347, distance: 10.0
click at [797, 347] on div at bounding box center [784, 379] width 1568 height 758
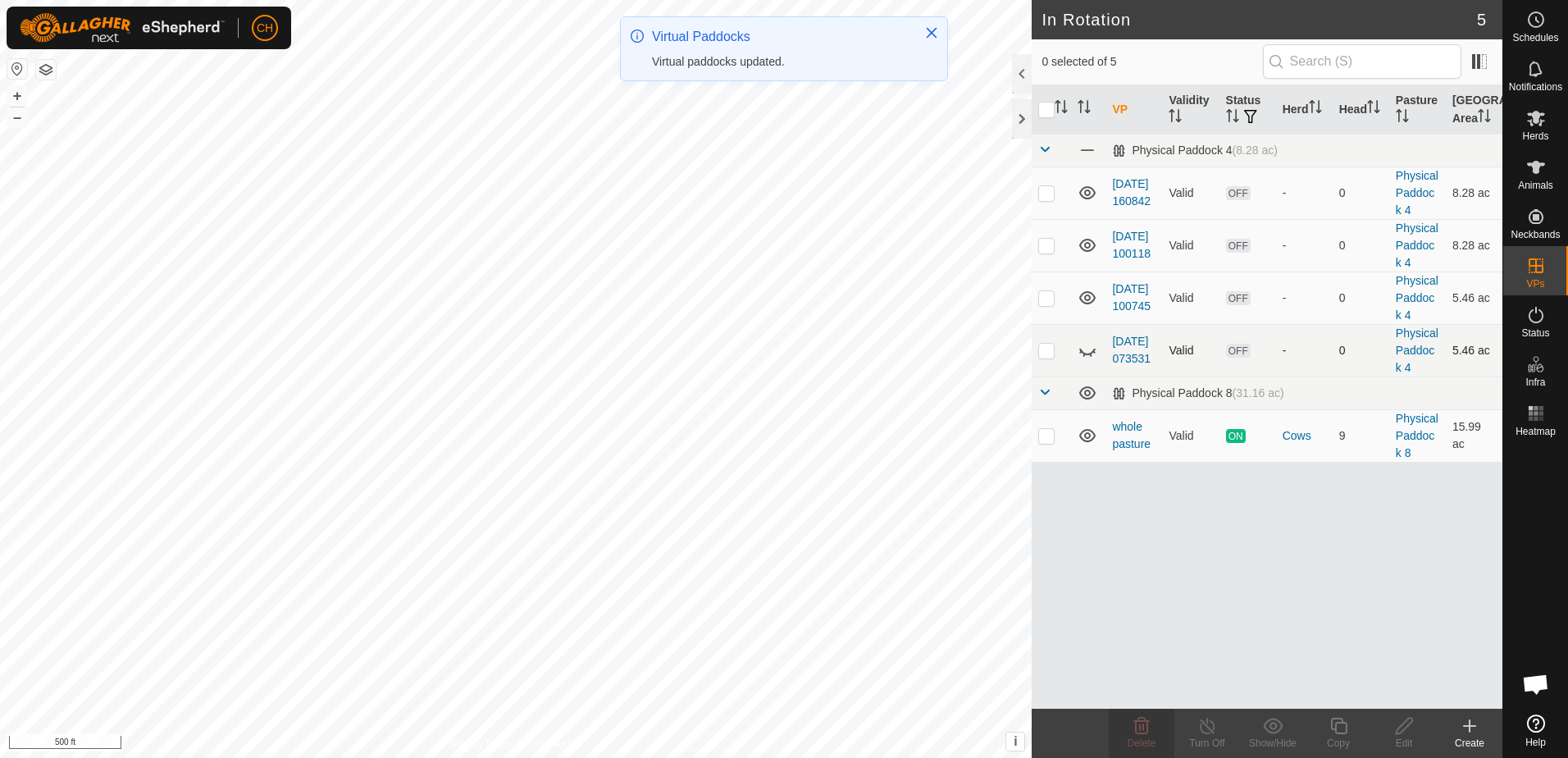
click at [1048, 353] on p-checkbox at bounding box center [1047, 350] width 17 height 13
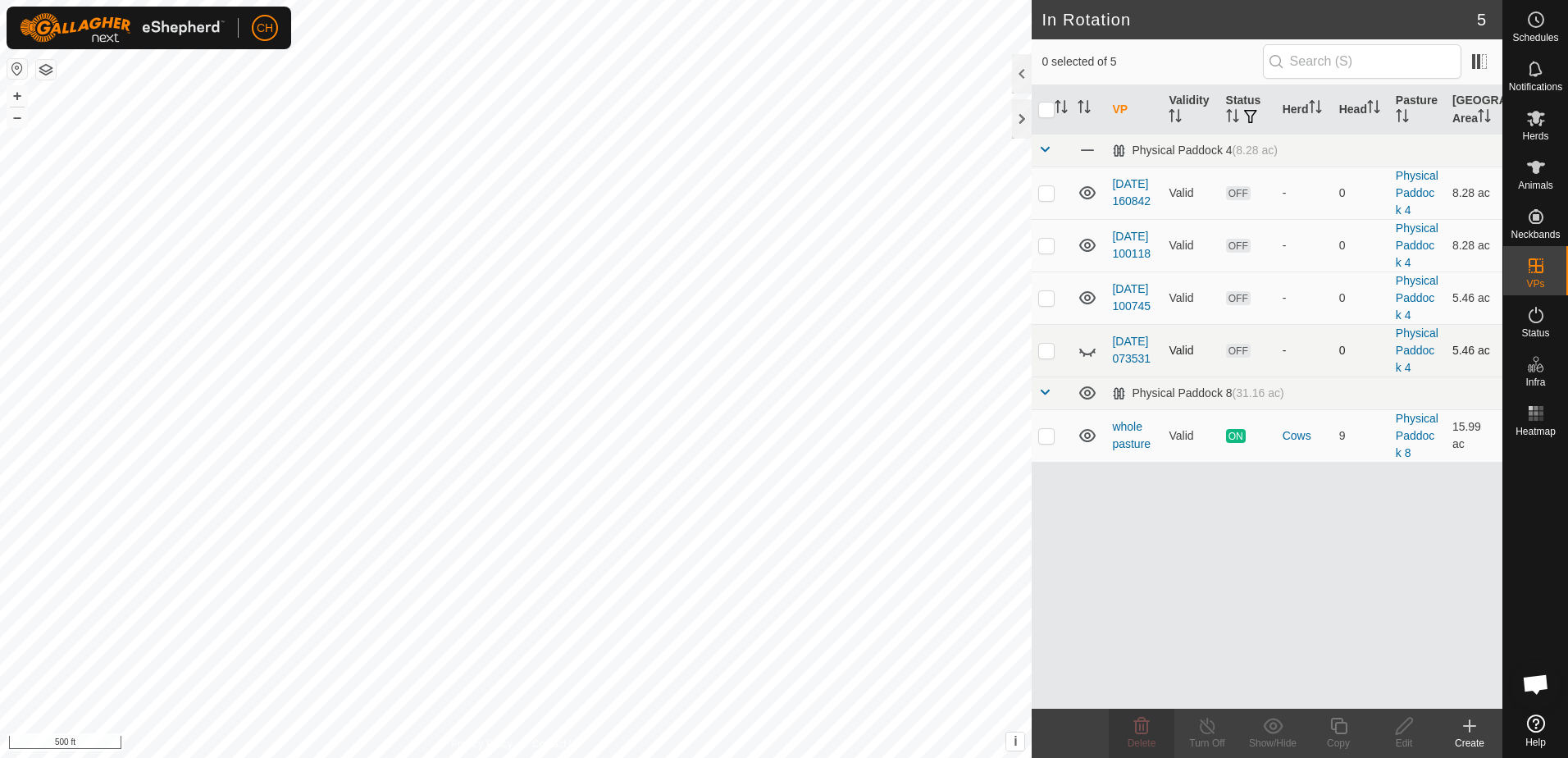
click at [1048, 353] on p-checkbox at bounding box center [1047, 350] width 17 height 13
click at [1048, 352] on p-checkbox at bounding box center [1047, 350] width 17 height 13
click at [1089, 351] on icon at bounding box center [1088, 350] width 19 height 19
click at [1046, 351] on p-checkbox at bounding box center [1047, 350] width 17 height 13
checkbox input "true"
